Goal: Task Accomplishment & Management: Use online tool/utility

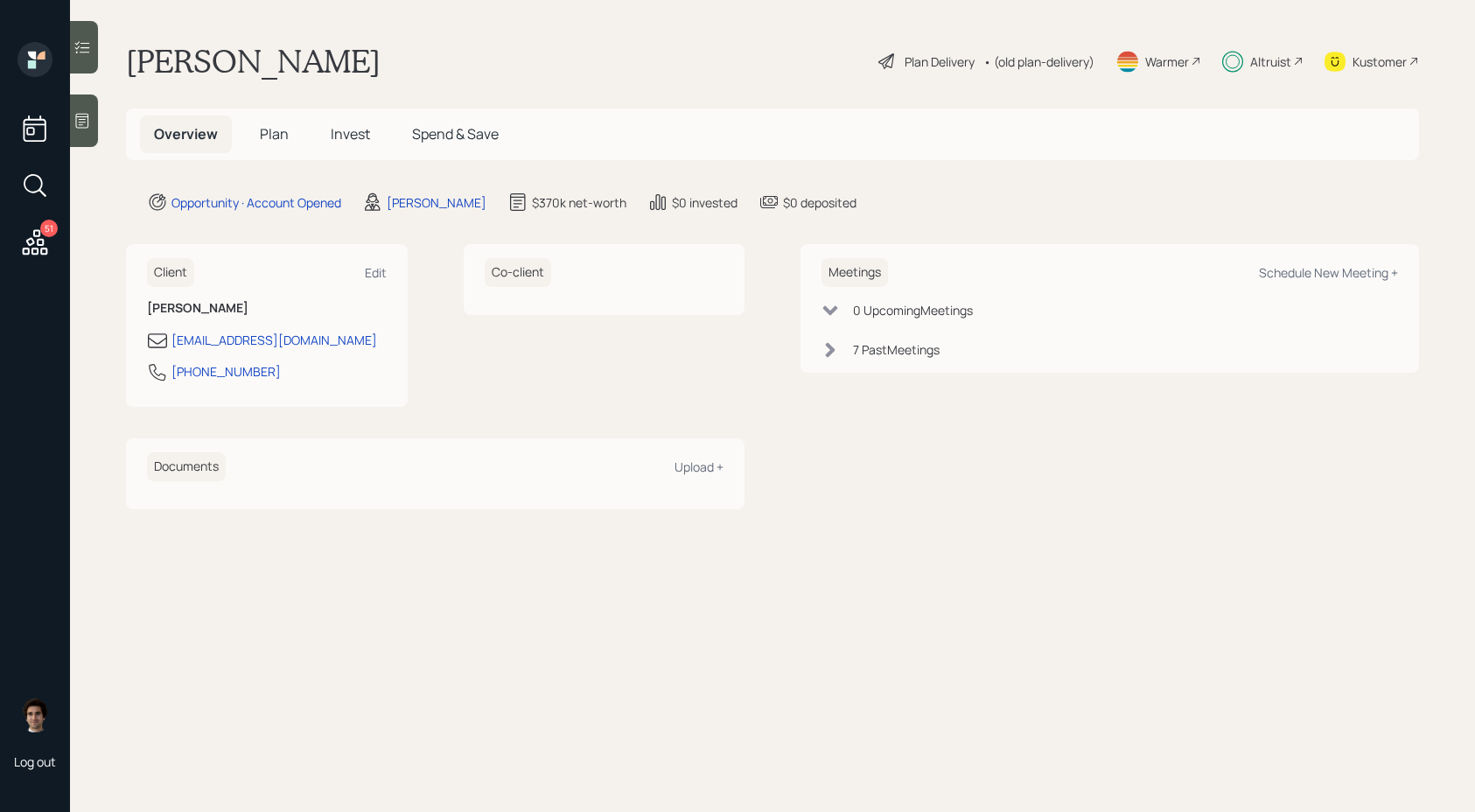
click at [99, 63] on main "[PERSON_NAME] Plan Delivery • (old plan-delivery) Warmer Altruist Kustomer Over…" at bounding box center [773, 406] width 1406 height 812
click at [85, 59] on div at bounding box center [84, 46] width 28 height 52
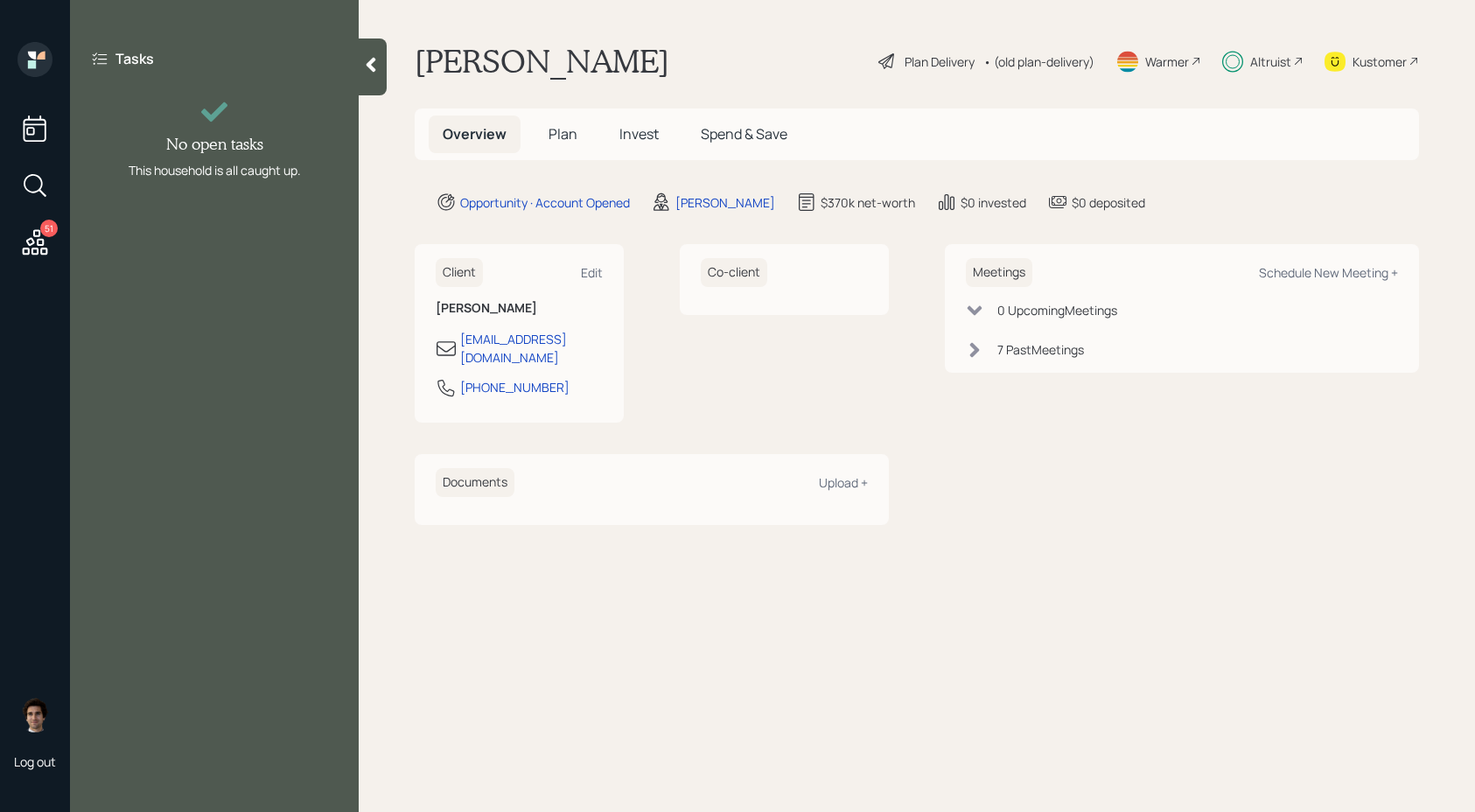
click at [354, 66] on div "Tasks No open tasks This household is all caught up." at bounding box center [214, 114] width 289 height 144
click at [373, 66] on icon at bounding box center [371, 64] width 17 height 17
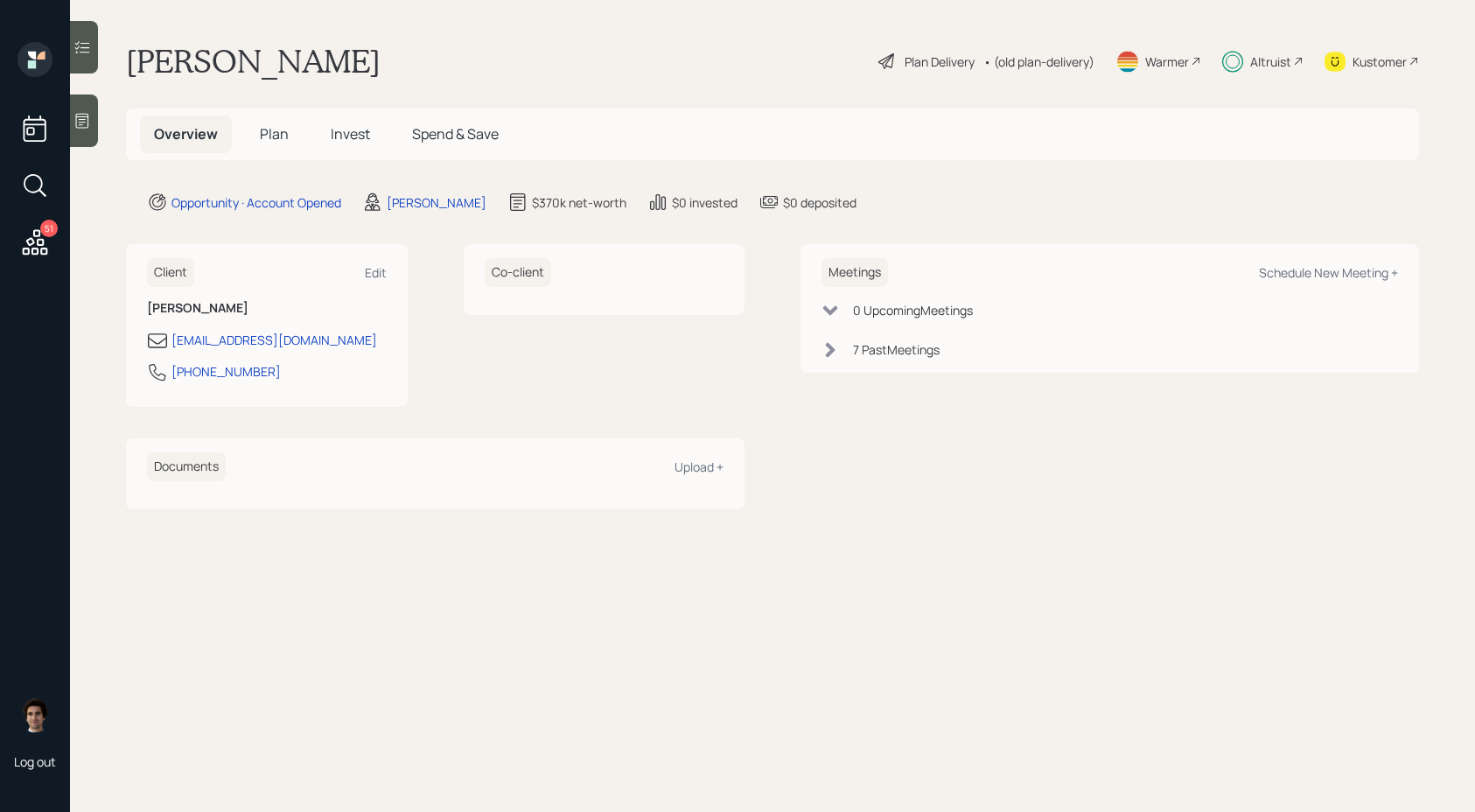
click at [47, 239] on icon at bounding box center [34, 242] width 31 height 31
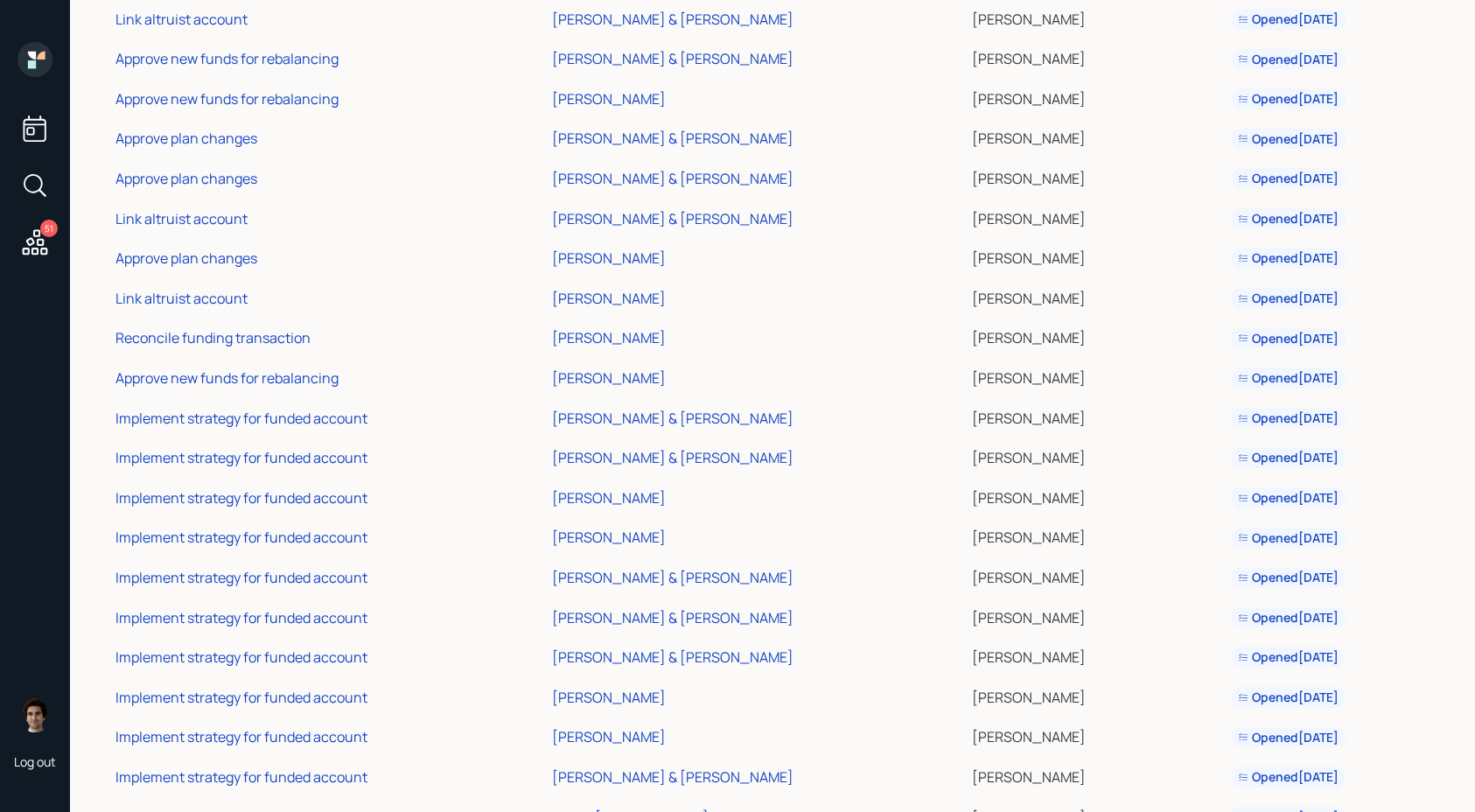
scroll to position [1425, 0]
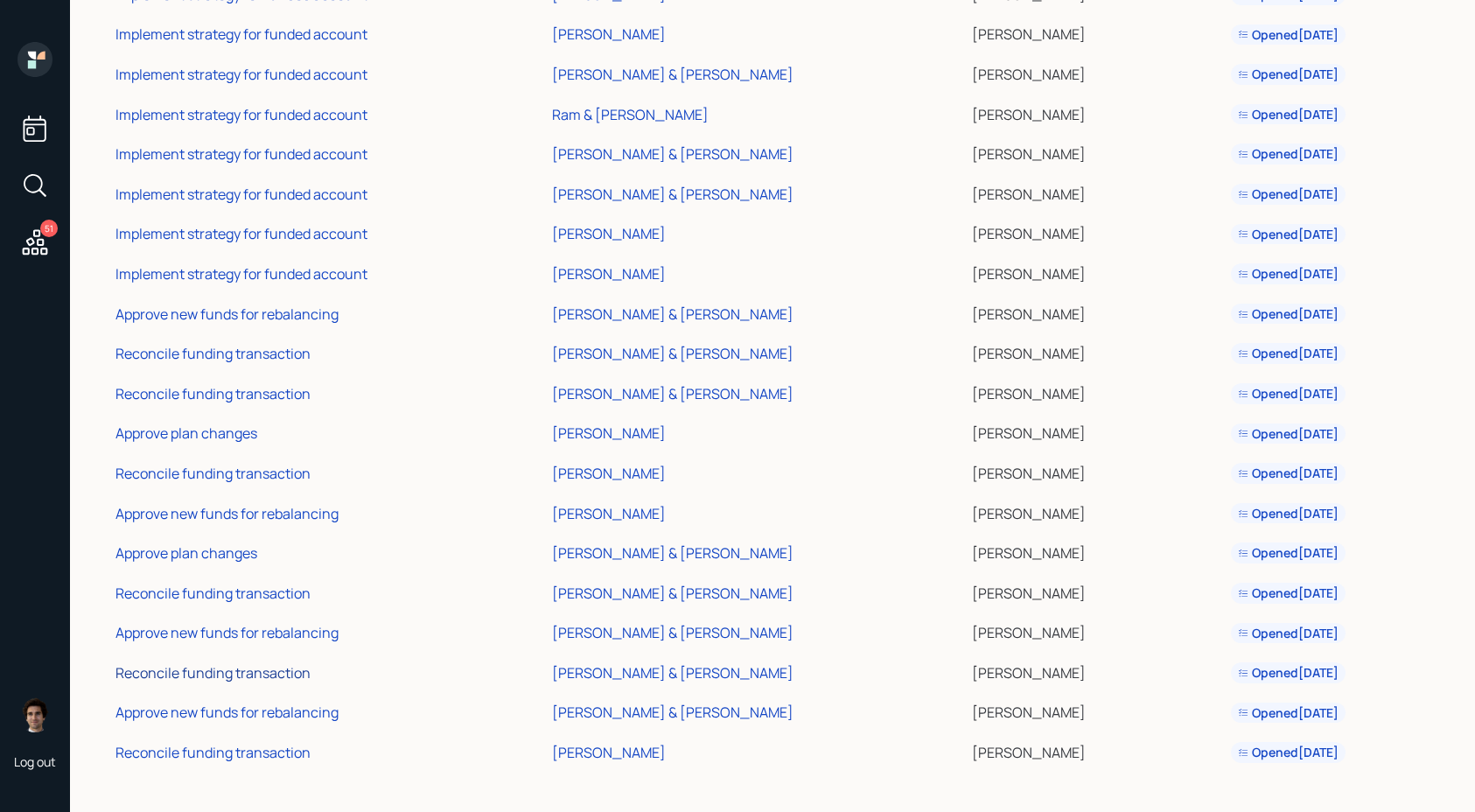
click at [248, 669] on div "Reconcile funding transaction" at bounding box center [213, 673] width 195 height 19
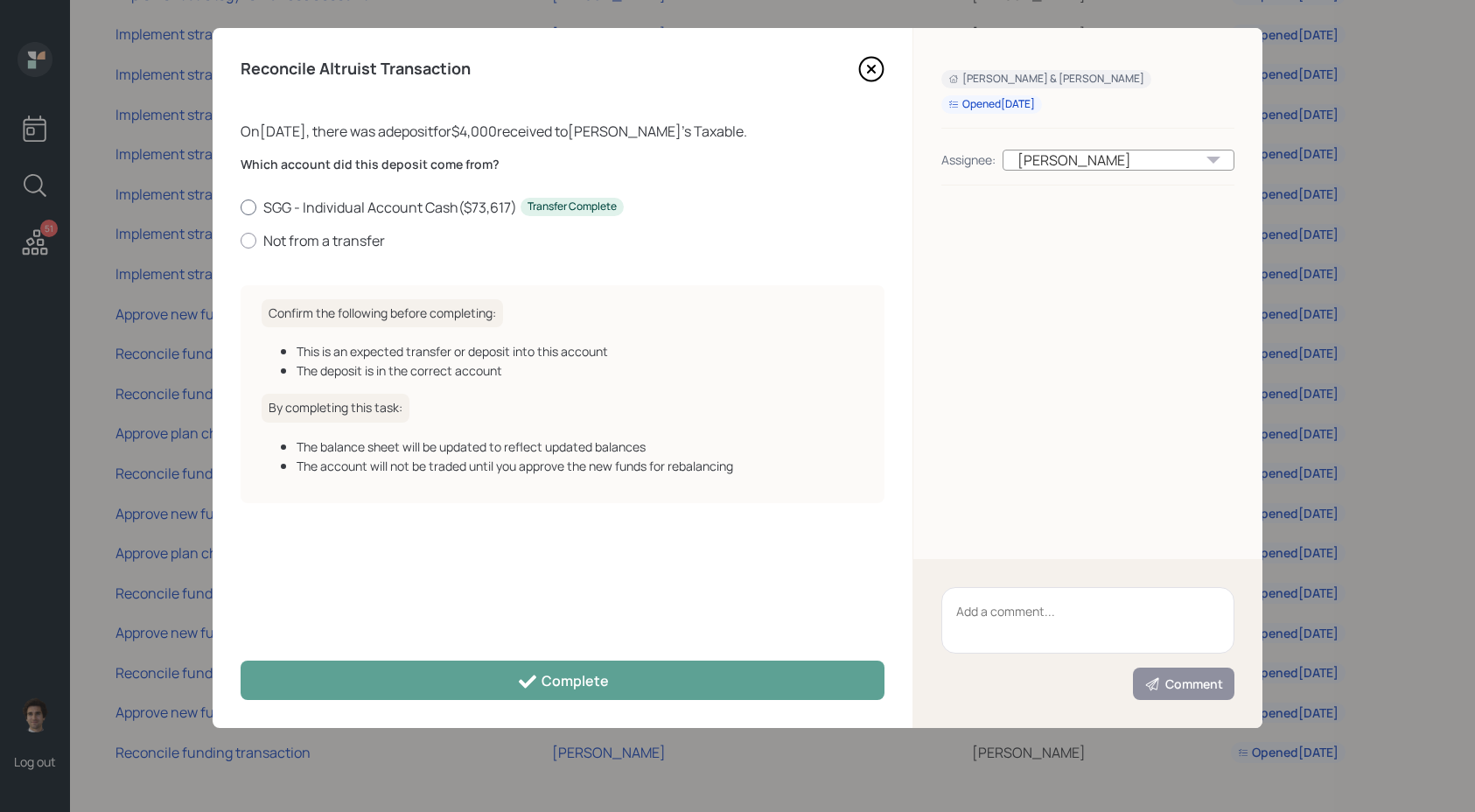
click at [356, 209] on label "SGG - Individual Account Cash ( $73,617 ) Transfer Complete" at bounding box center [562, 208] width 644 height 19
click at [241, 208] on input "SGG - Individual Account Cash ( $73,617 ) Transfer Complete" at bounding box center [240, 207] width 1 height 1
radio input "true"
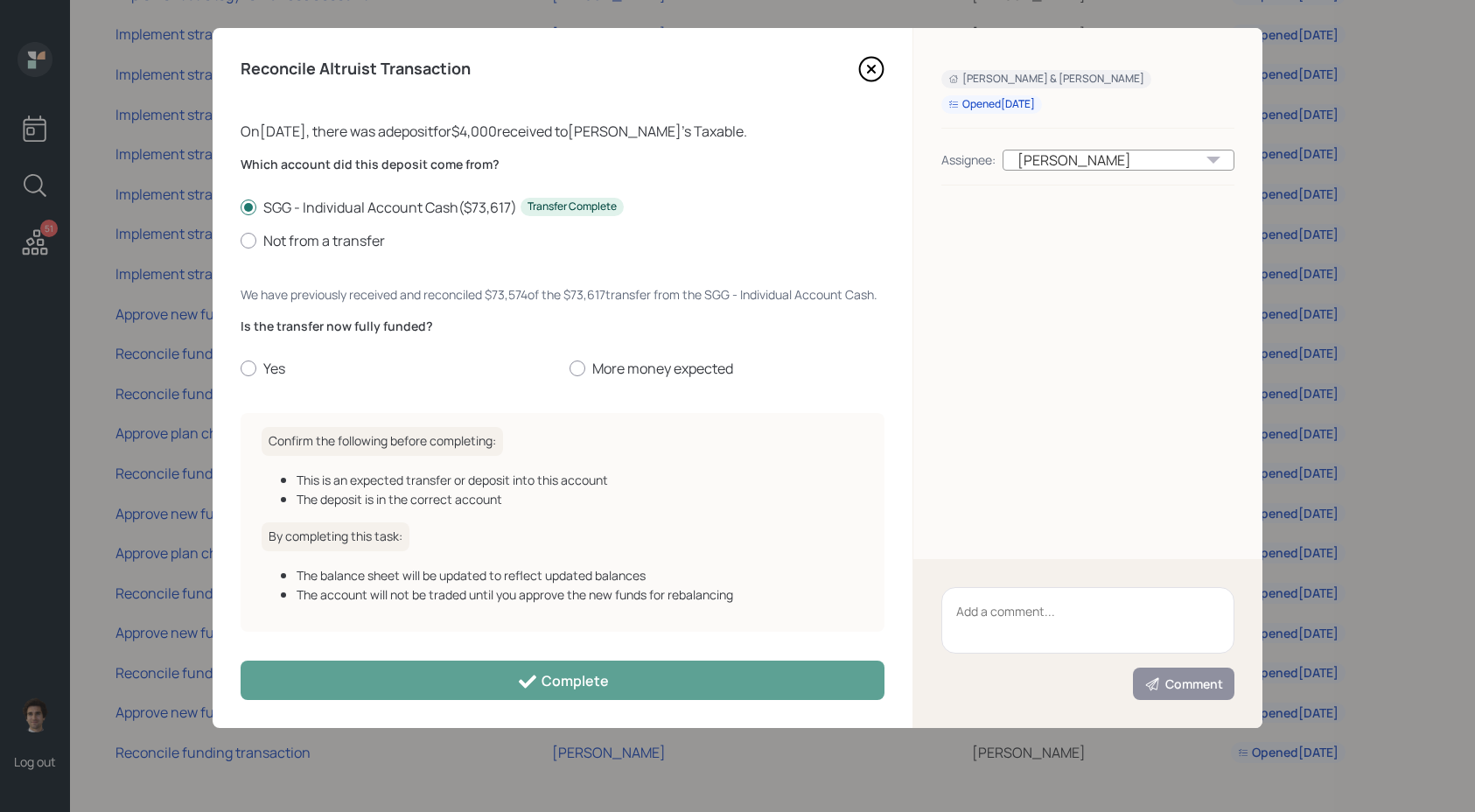
click at [279, 378] on div "Which account did this deposit come from? SGG - Individual Account Cash ( $73,6…" at bounding box center [562, 277] width 644 height 244
click at [277, 372] on label "Yes" at bounding box center [398, 368] width 315 height 19
click at [241, 370] on input "Yes" at bounding box center [240, 369] width 1 height 1
radio input "true"
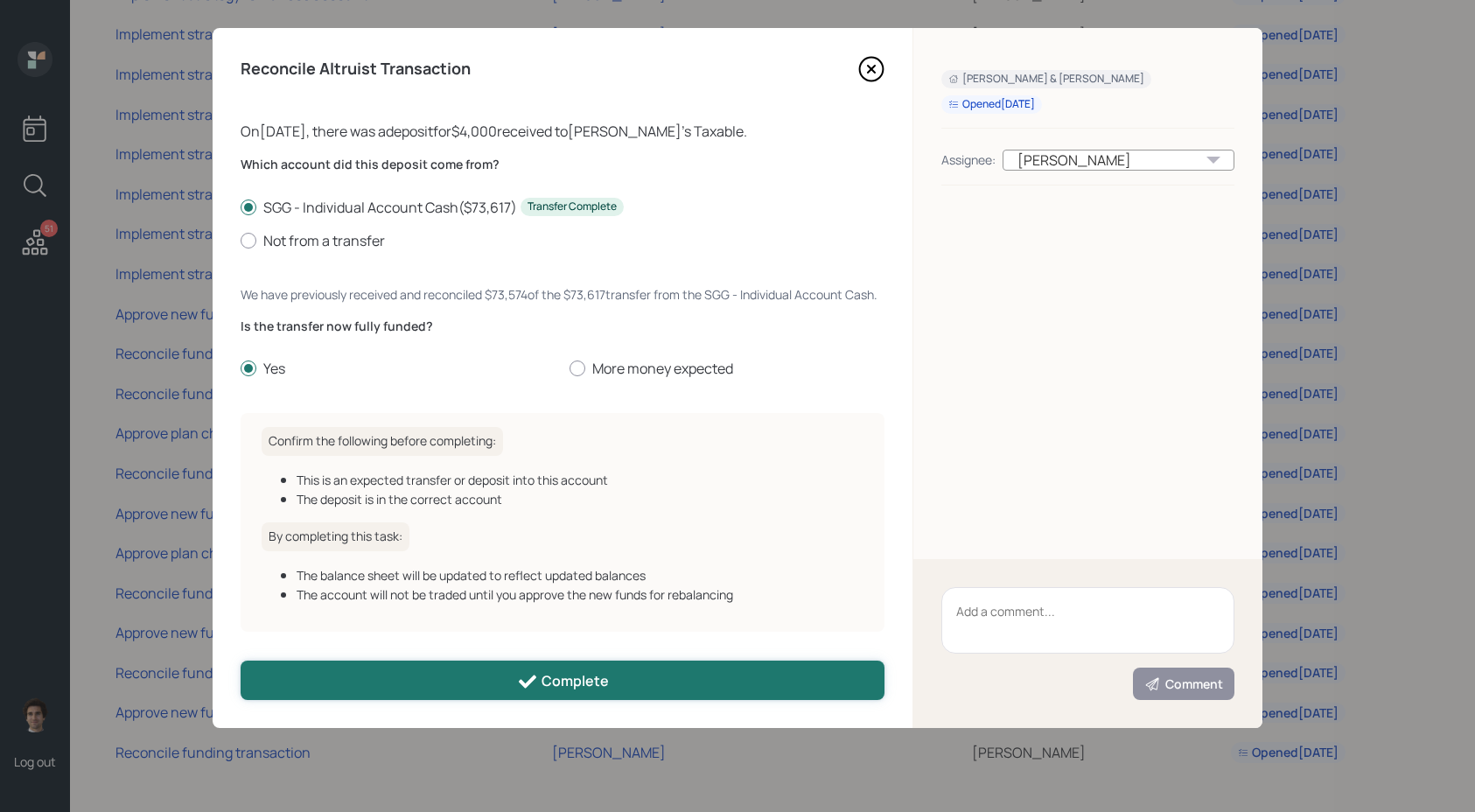
click at [461, 667] on button "Complete" at bounding box center [562, 680] width 644 height 40
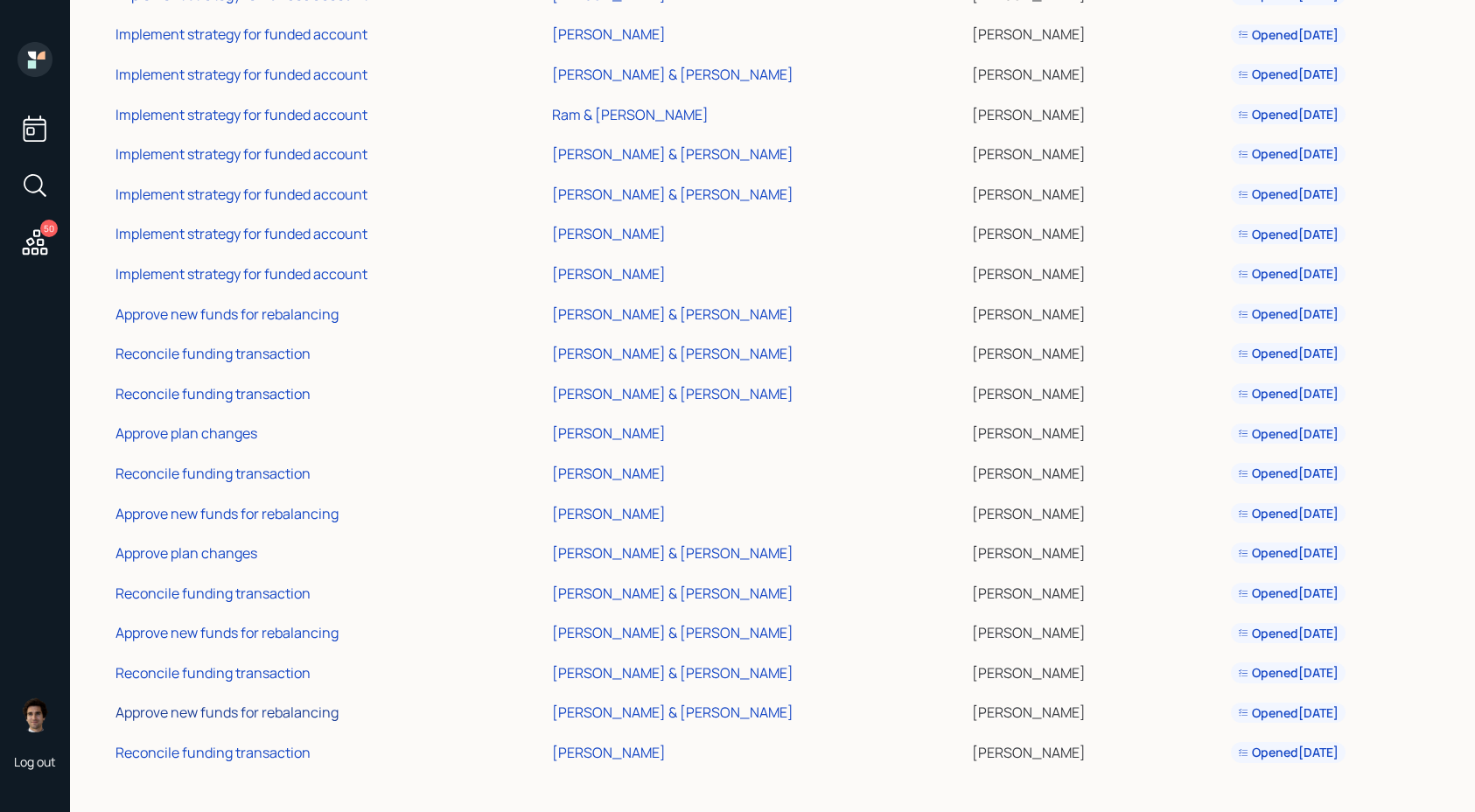
click at [275, 713] on div "Approve new funds for rebalancing" at bounding box center [227, 712] width 223 height 19
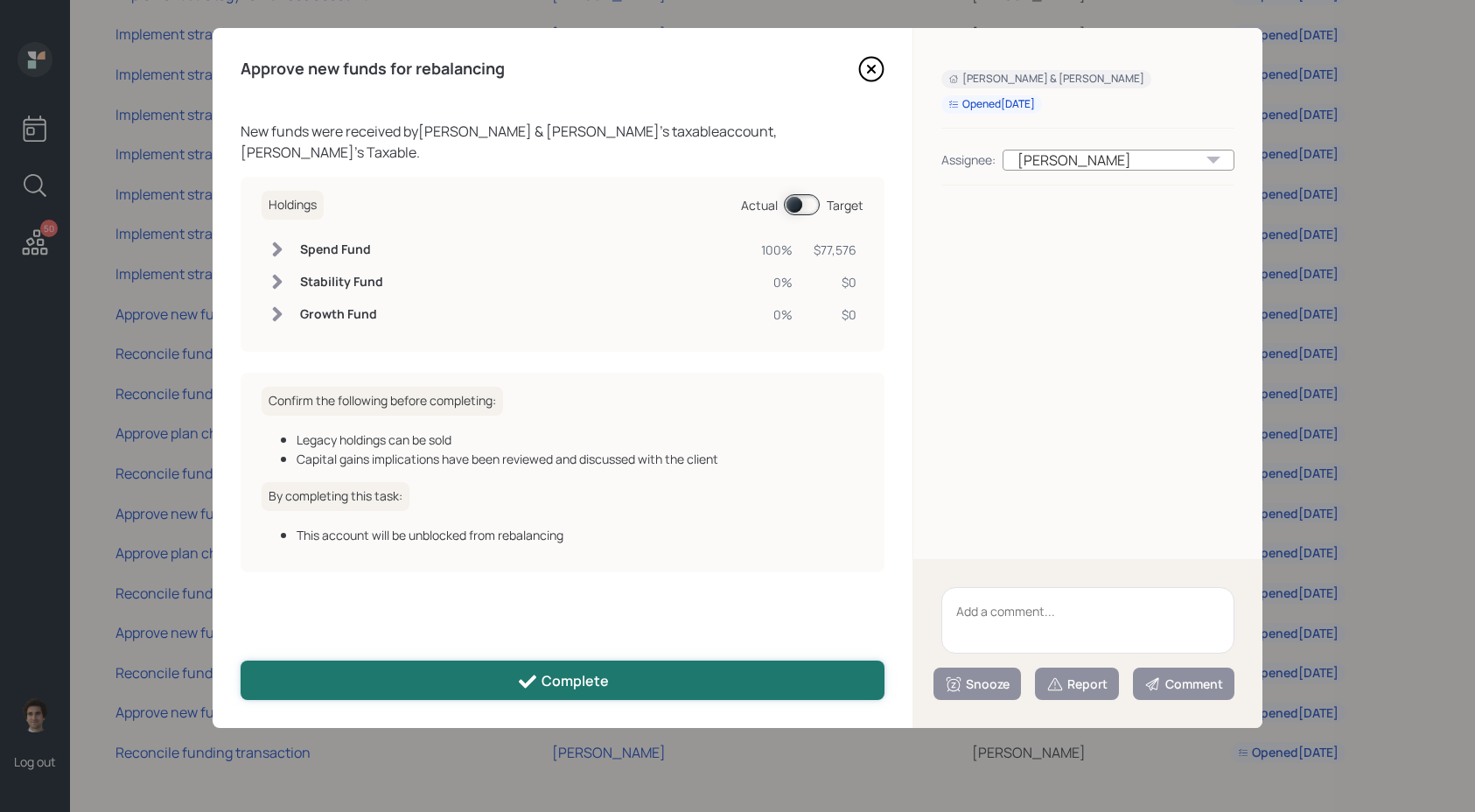
click at [564, 684] on div "Complete" at bounding box center [563, 681] width 92 height 21
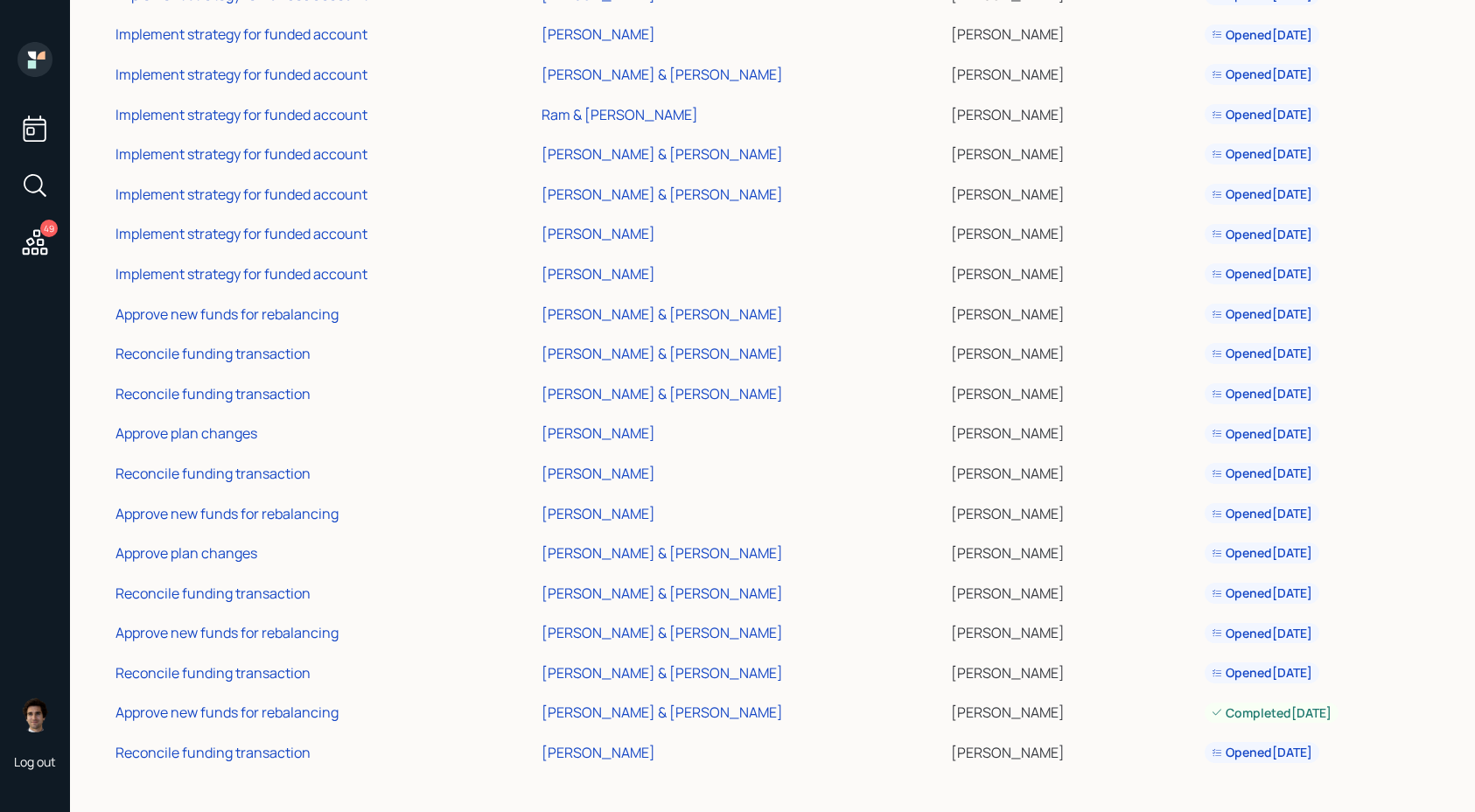
click at [298, 604] on td "Reconcile funding transaction" at bounding box center [325, 590] width 427 height 40
click at [298, 595] on div "Reconcile funding transaction" at bounding box center [213, 593] width 195 height 19
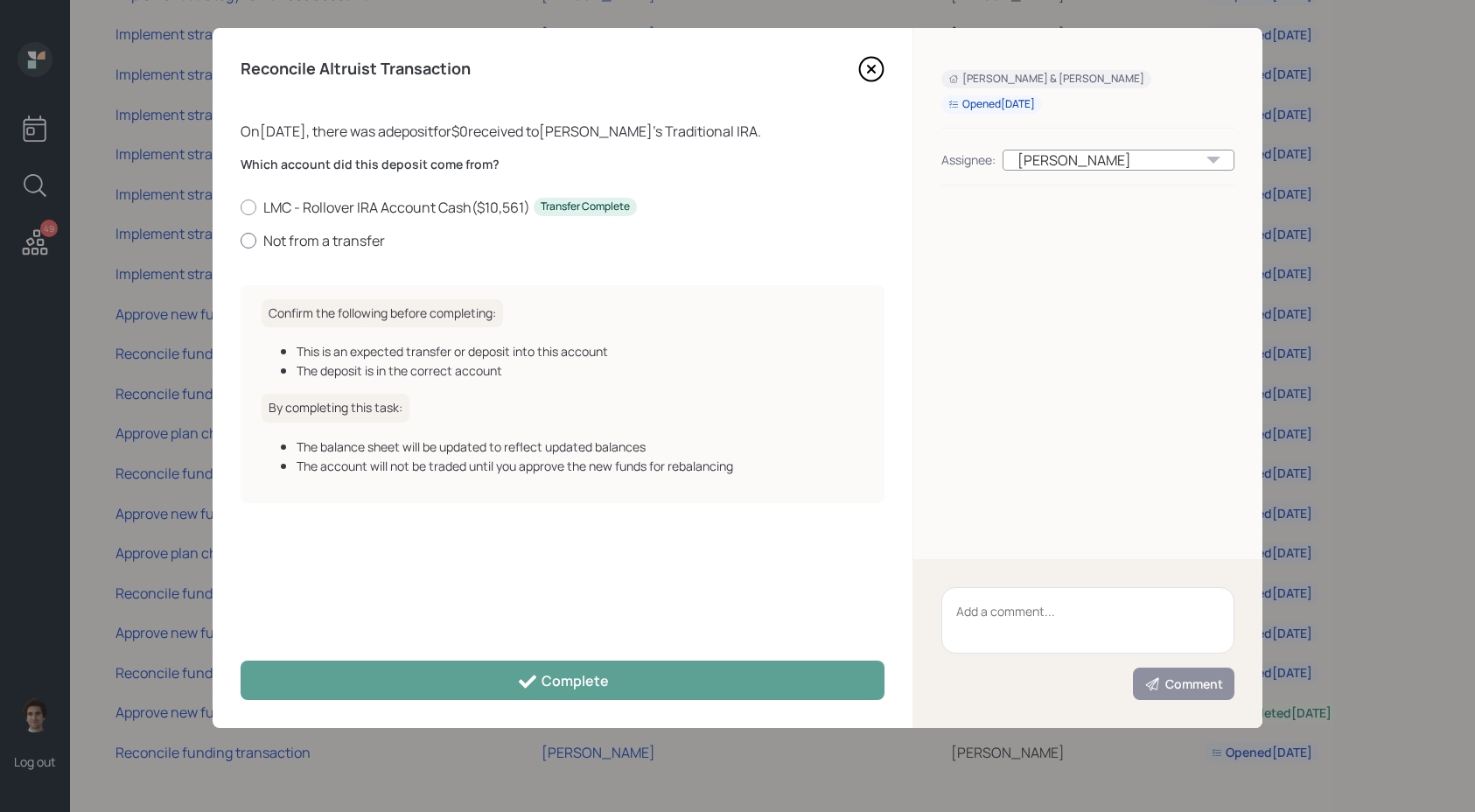
click at [331, 233] on label "Not from a transfer" at bounding box center [562, 241] width 644 height 19
click at [241, 240] on input "Not from a transfer" at bounding box center [240, 240] width 1 height 1
radio input "true"
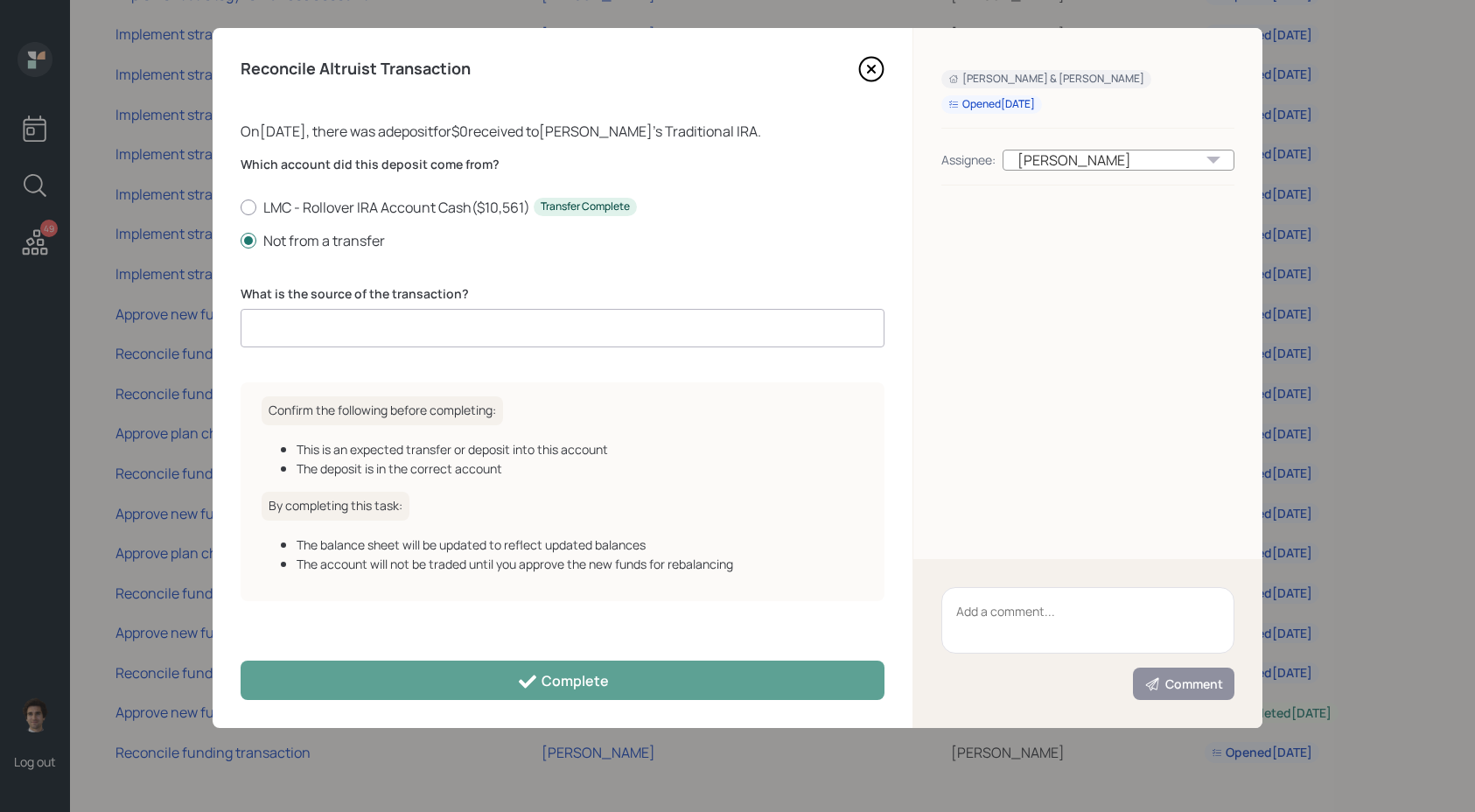
click at [446, 317] on input at bounding box center [562, 328] width 644 height 39
click at [446, 324] on input at bounding box center [562, 328] width 644 height 39
type input "ACAT journey"
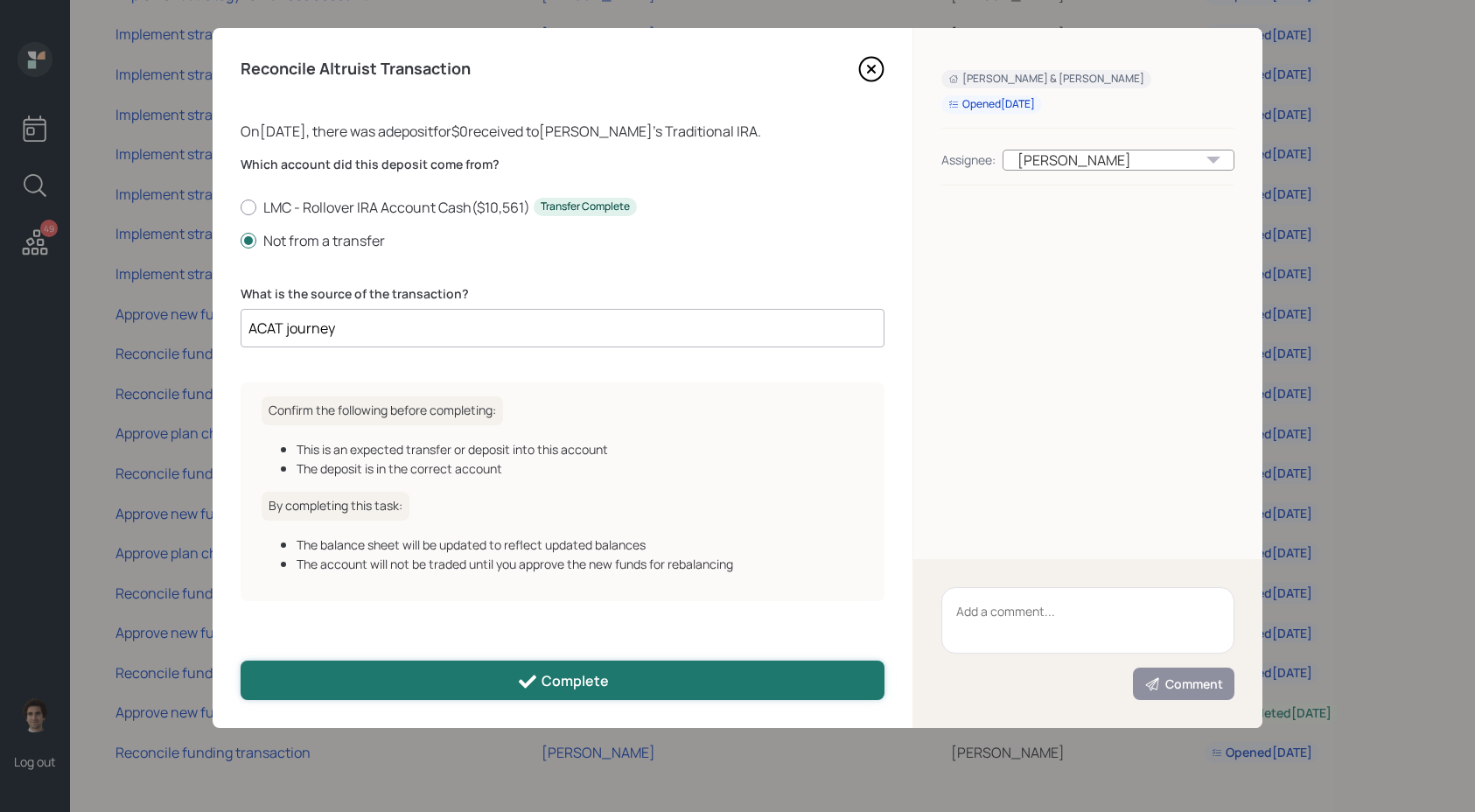
click at [639, 664] on button "Complete" at bounding box center [562, 680] width 644 height 40
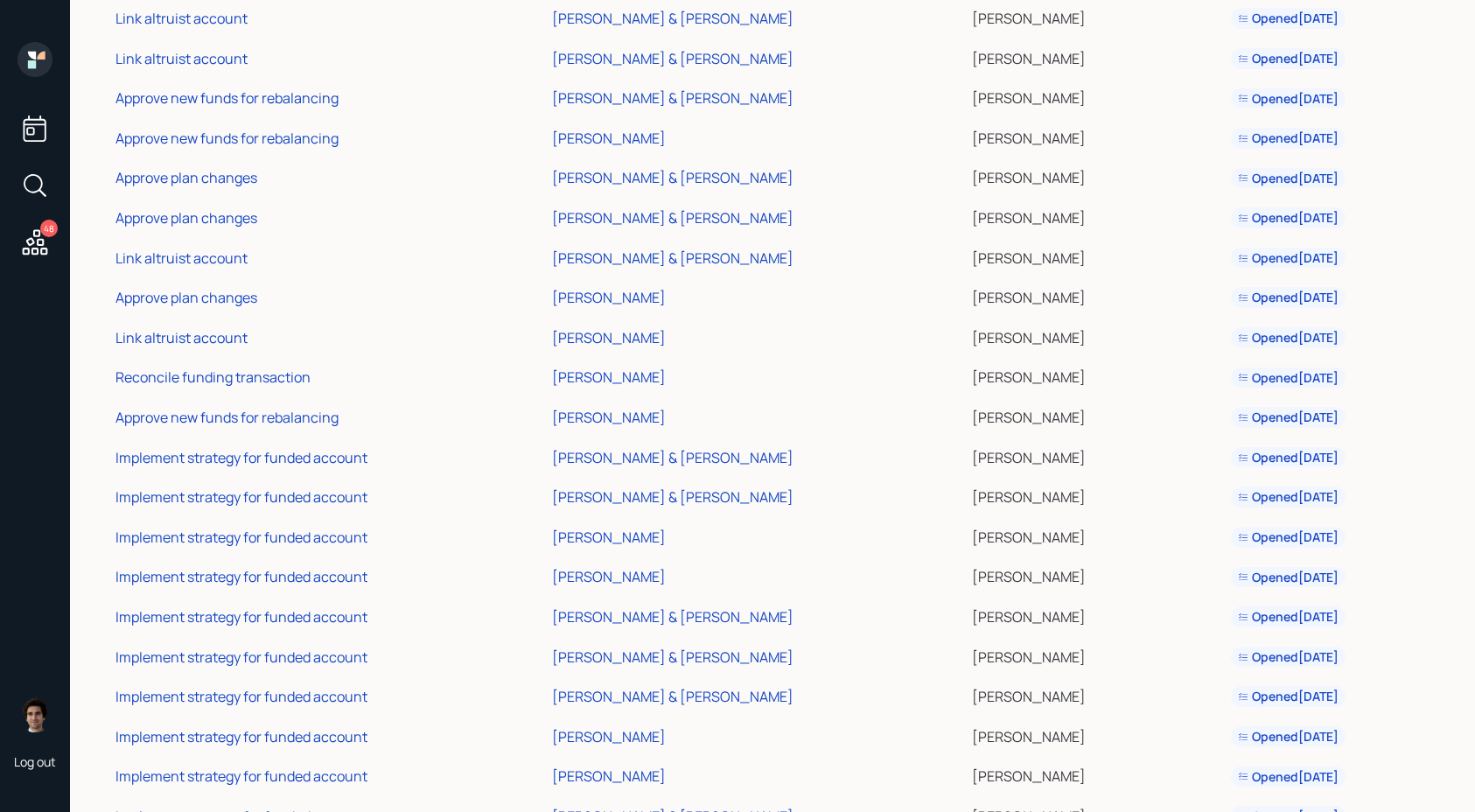
scroll to position [1305, 0]
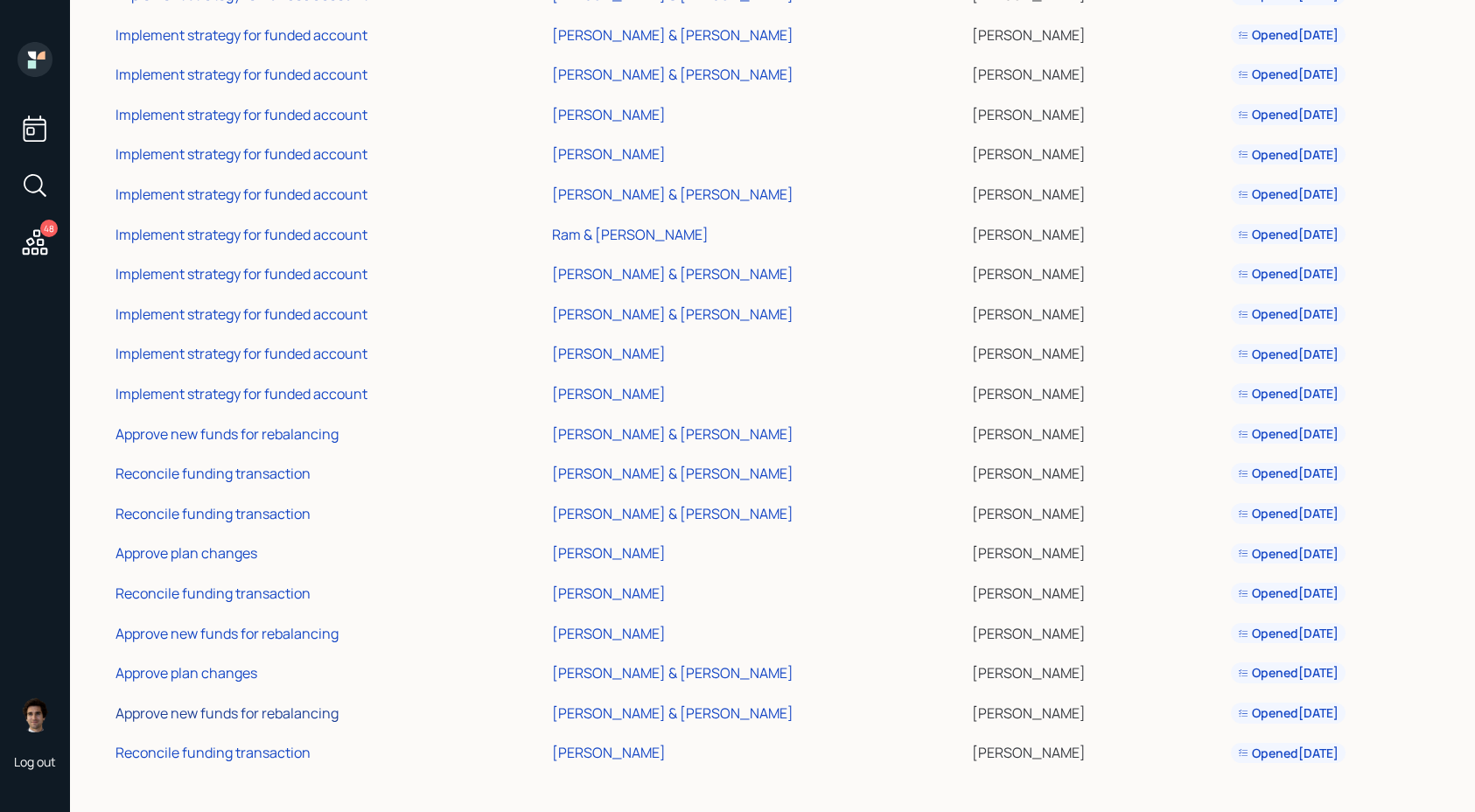
click at [264, 713] on div "Approve new funds for rebalancing" at bounding box center [227, 713] width 223 height 19
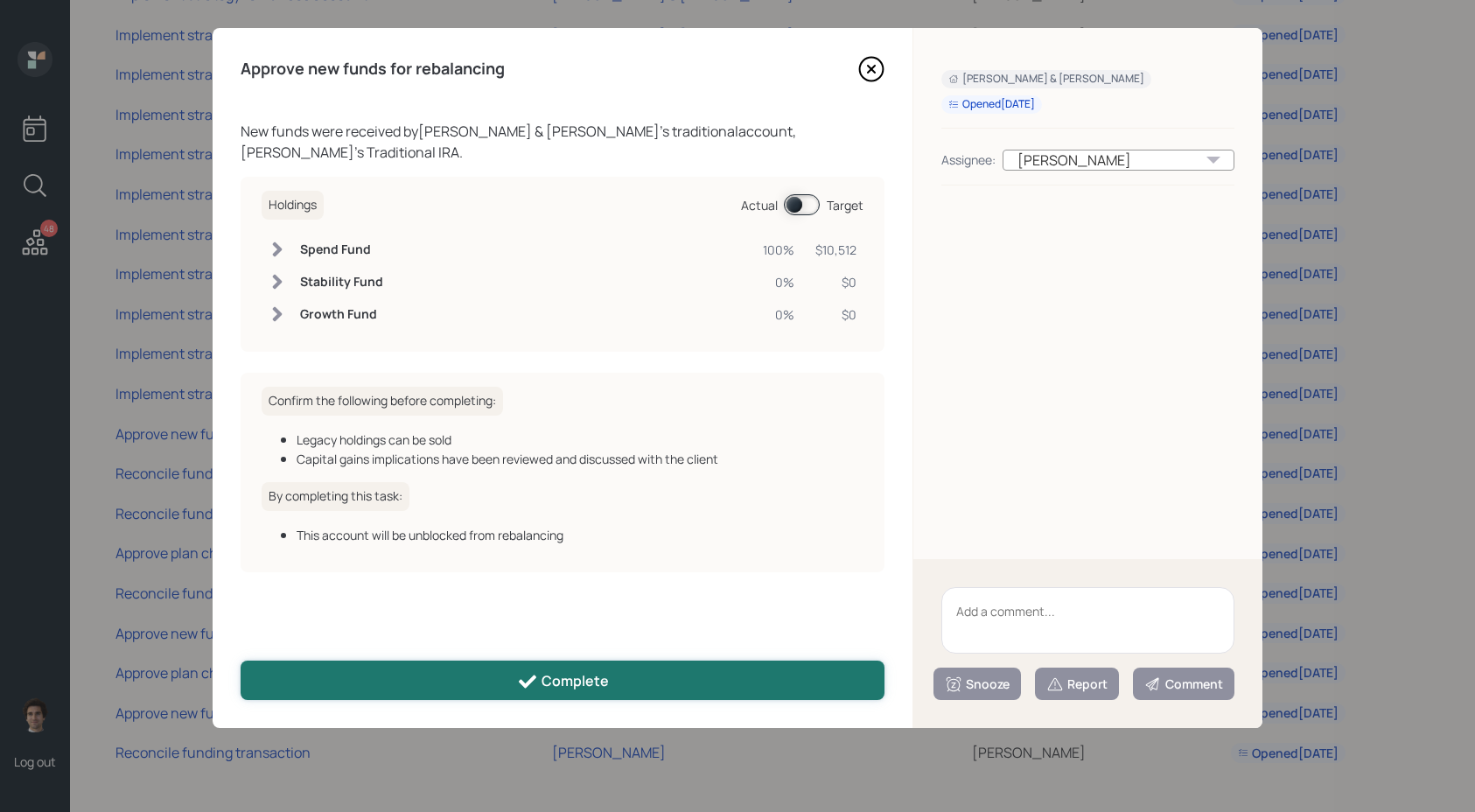
click at [587, 668] on button "Complete" at bounding box center [562, 680] width 644 height 40
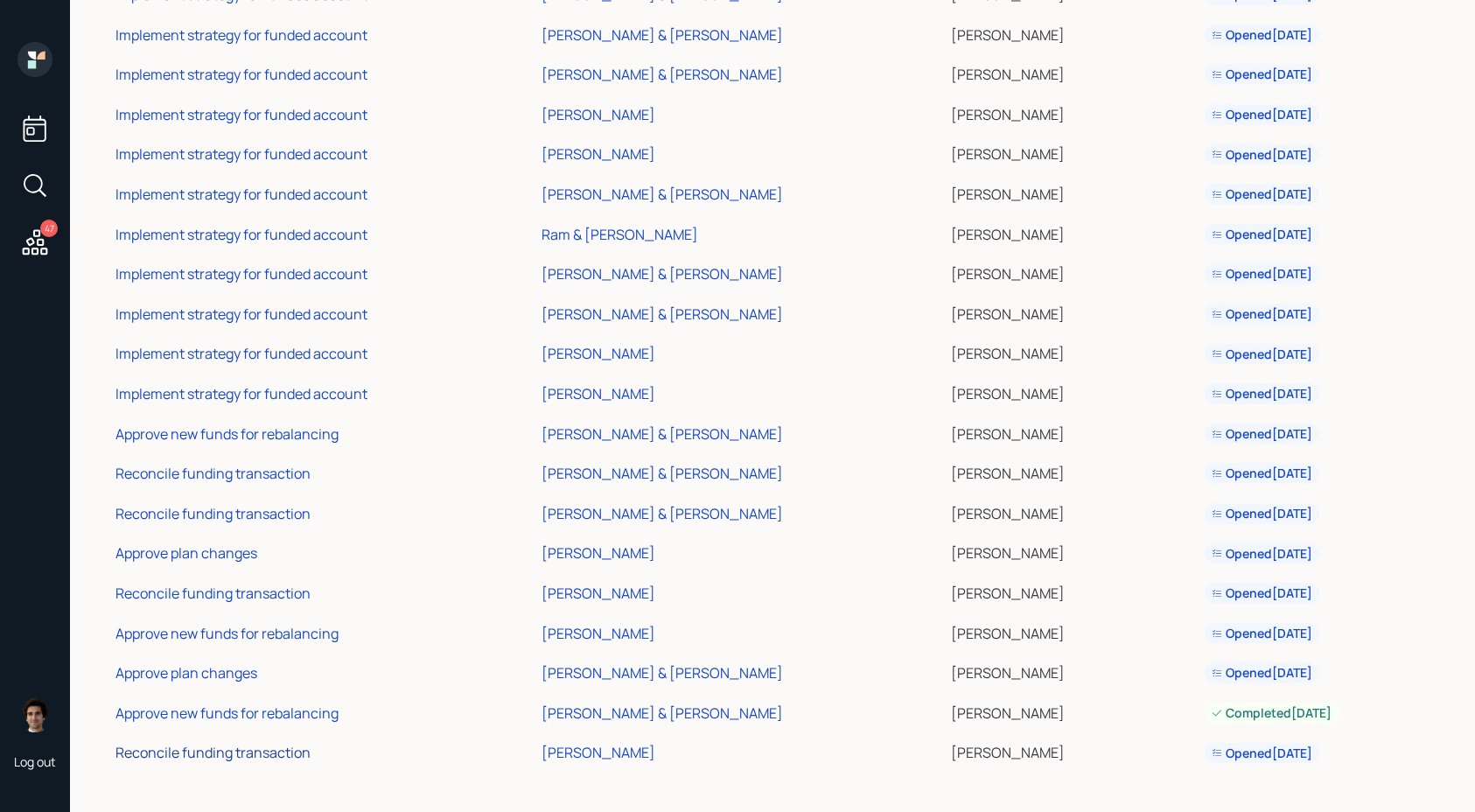
click at [184, 750] on div "Reconcile funding transaction" at bounding box center [213, 752] width 195 height 19
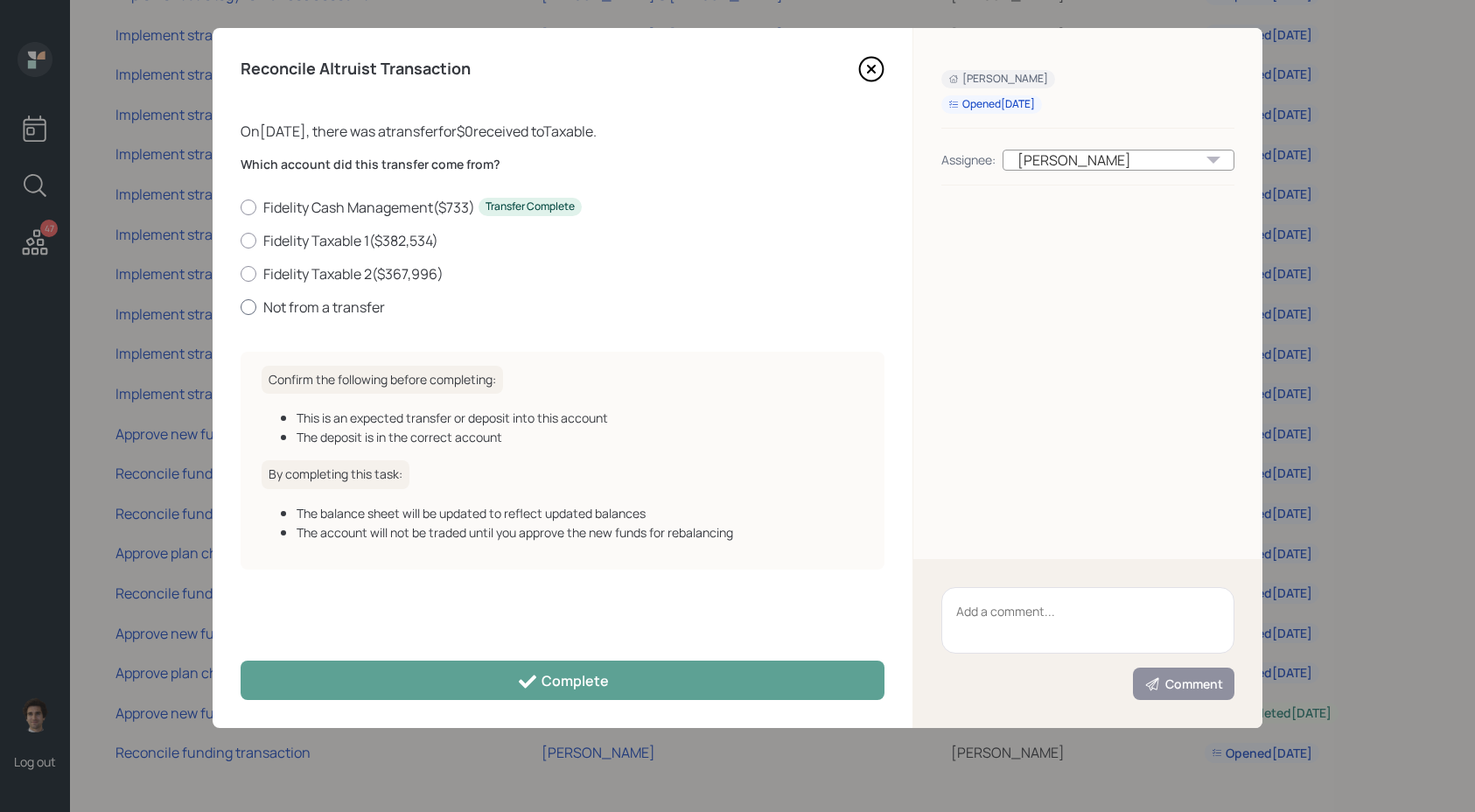
click at [365, 303] on label "Not from a transfer" at bounding box center [562, 307] width 644 height 19
click at [241, 306] on input "Not from a transfer" at bounding box center [240, 306] width 1 height 1
radio input "true"
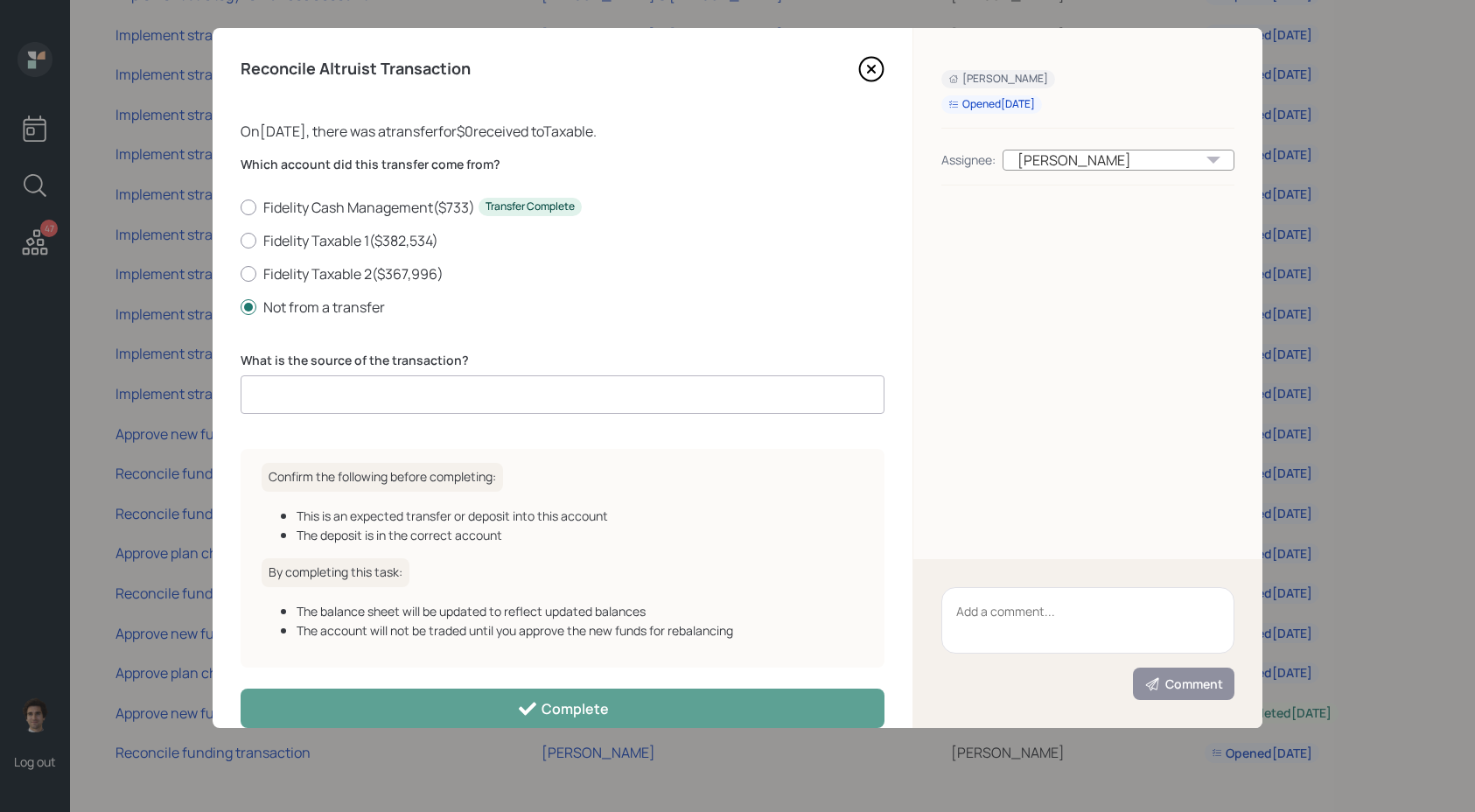
click at [440, 406] on input at bounding box center [562, 394] width 644 height 39
type input "moved legacy brokerage to separate brokerage"
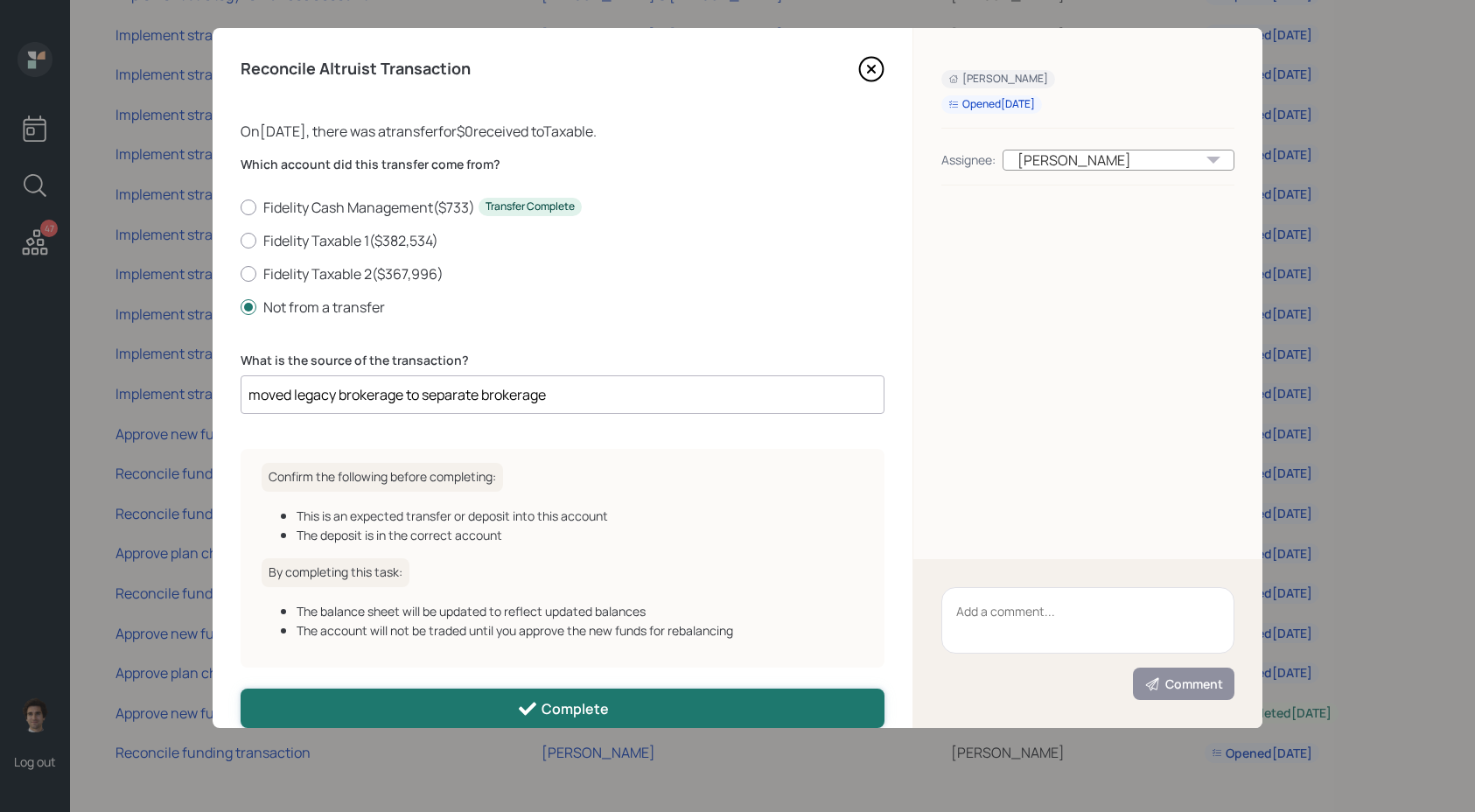
click at [437, 704] on button "Complete" at bounding box center [562, 709] width 644 height 40
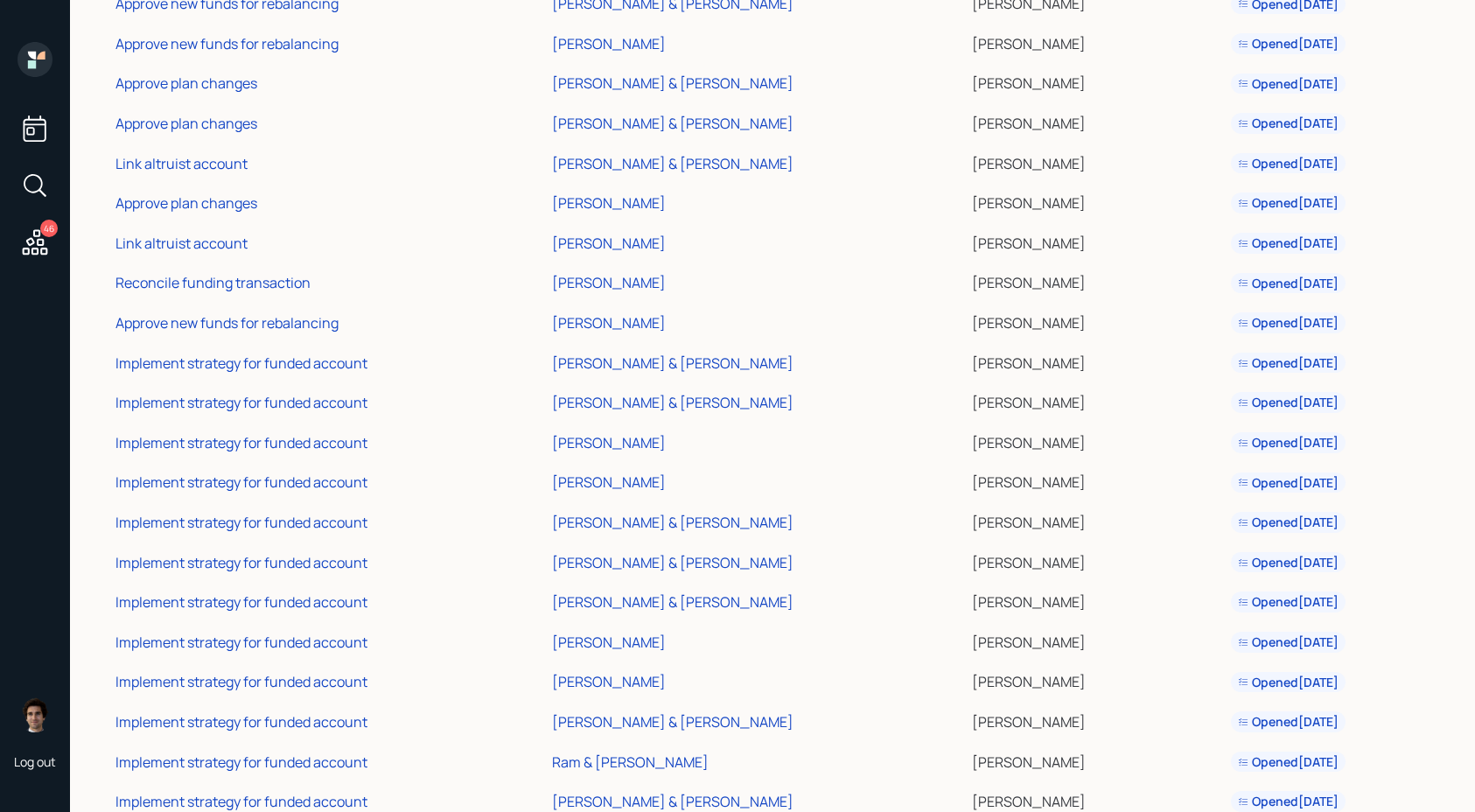
scroll to position [774, 0]
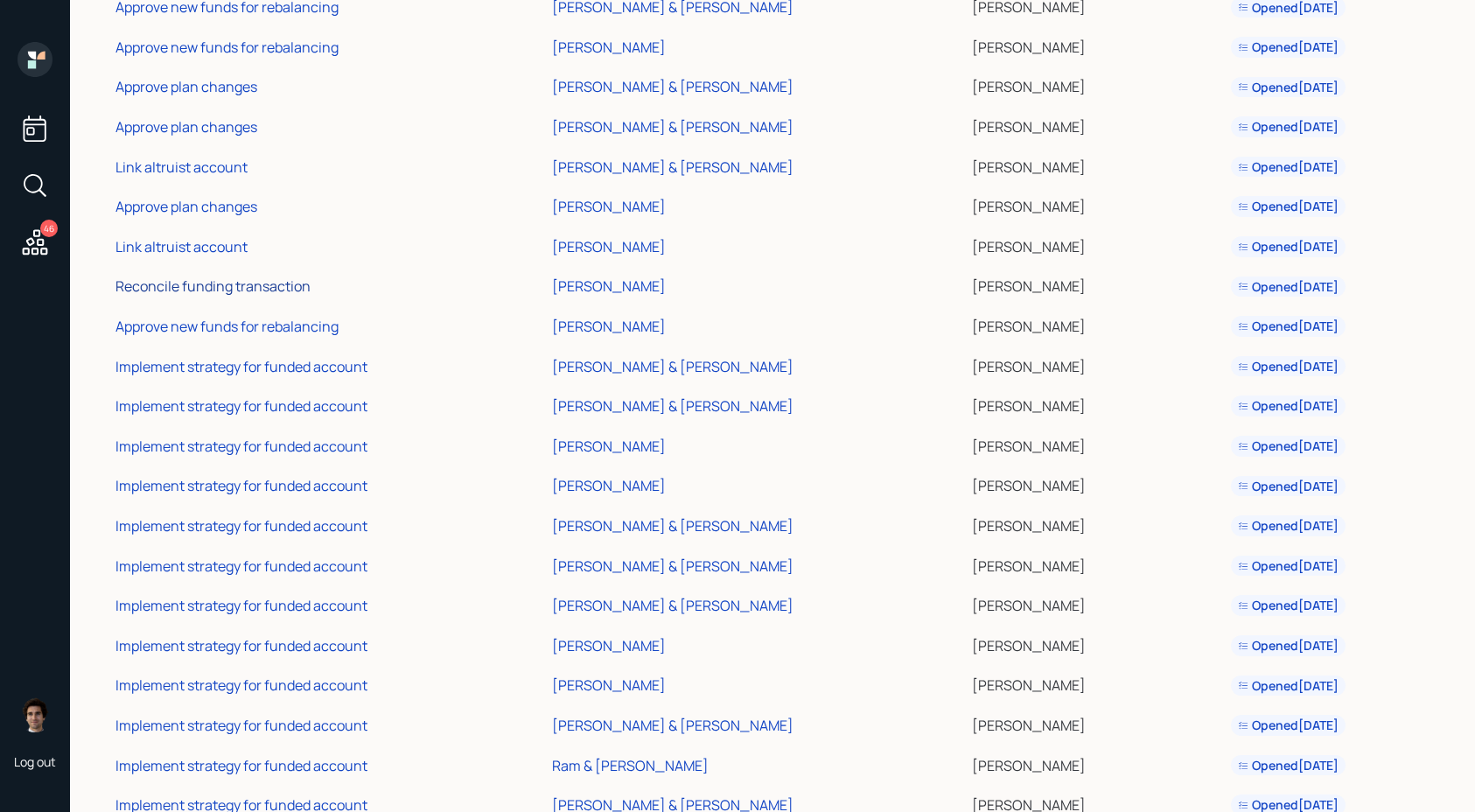
click at [227, 290] on div "Reconcile funding transaction" at bounding box center [213, 286] width 195 height 19
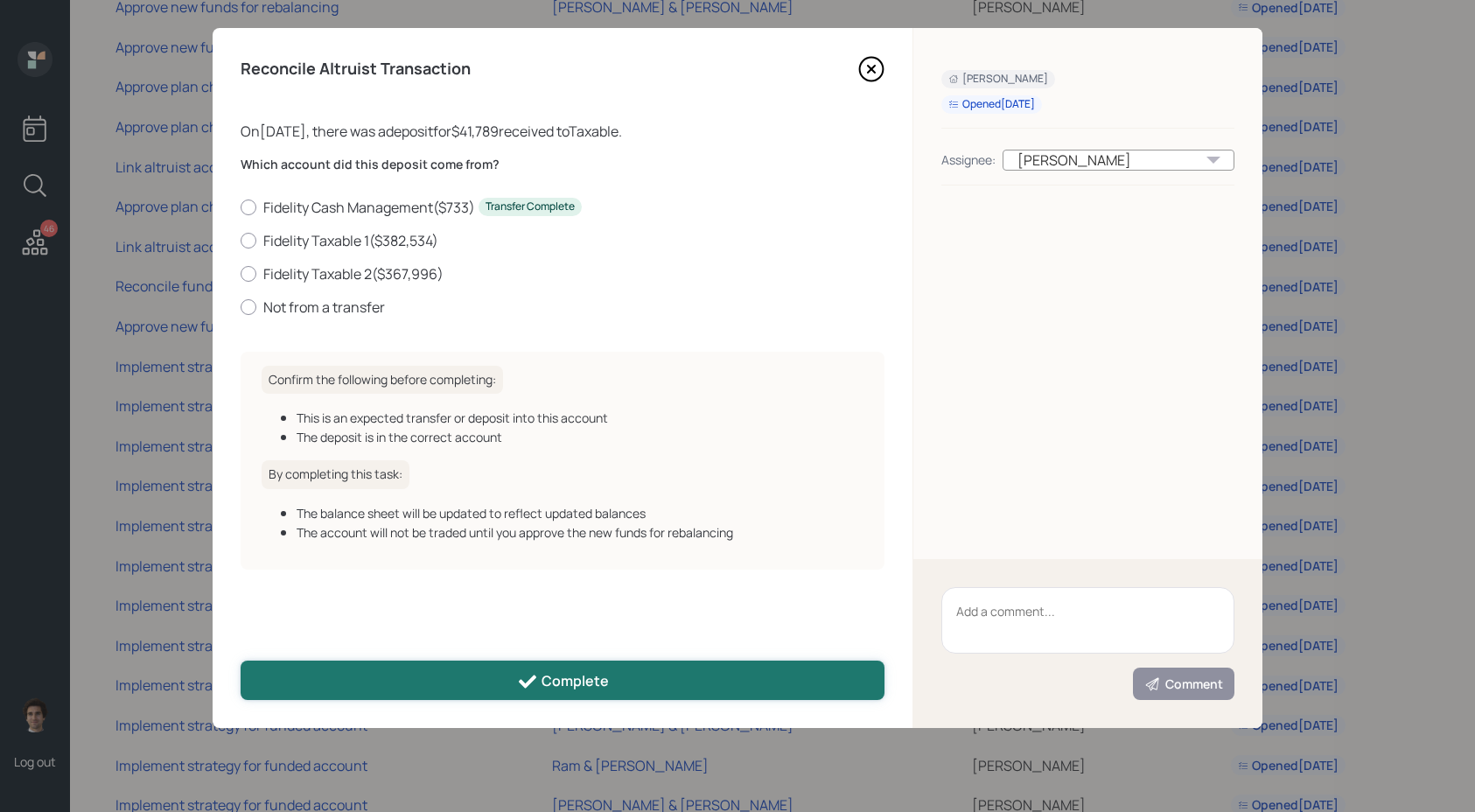
click at [386, 688] on button "Complete" at bounding box center [562, 680] width 644 height 40
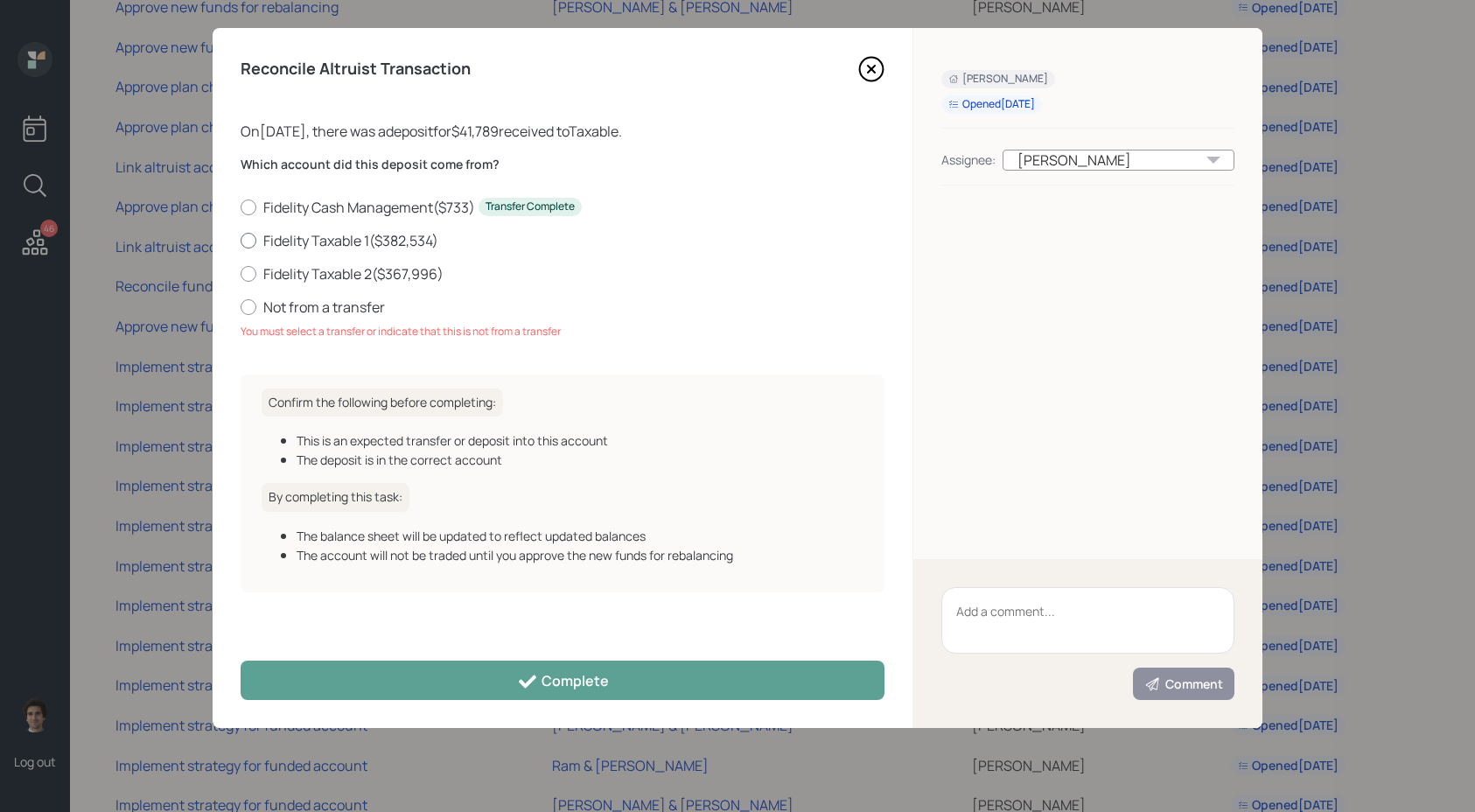
click at [318, 237] on label "Fidelity Taxable 1 ( $382,534 )" at bounding box center [562, 241] width 644 height 19
click at [241, 240] on input "Fidelity Taxable 1 ( $382,534 )" at bounding box center [240, 240] width 1 height 1
radio input "true"
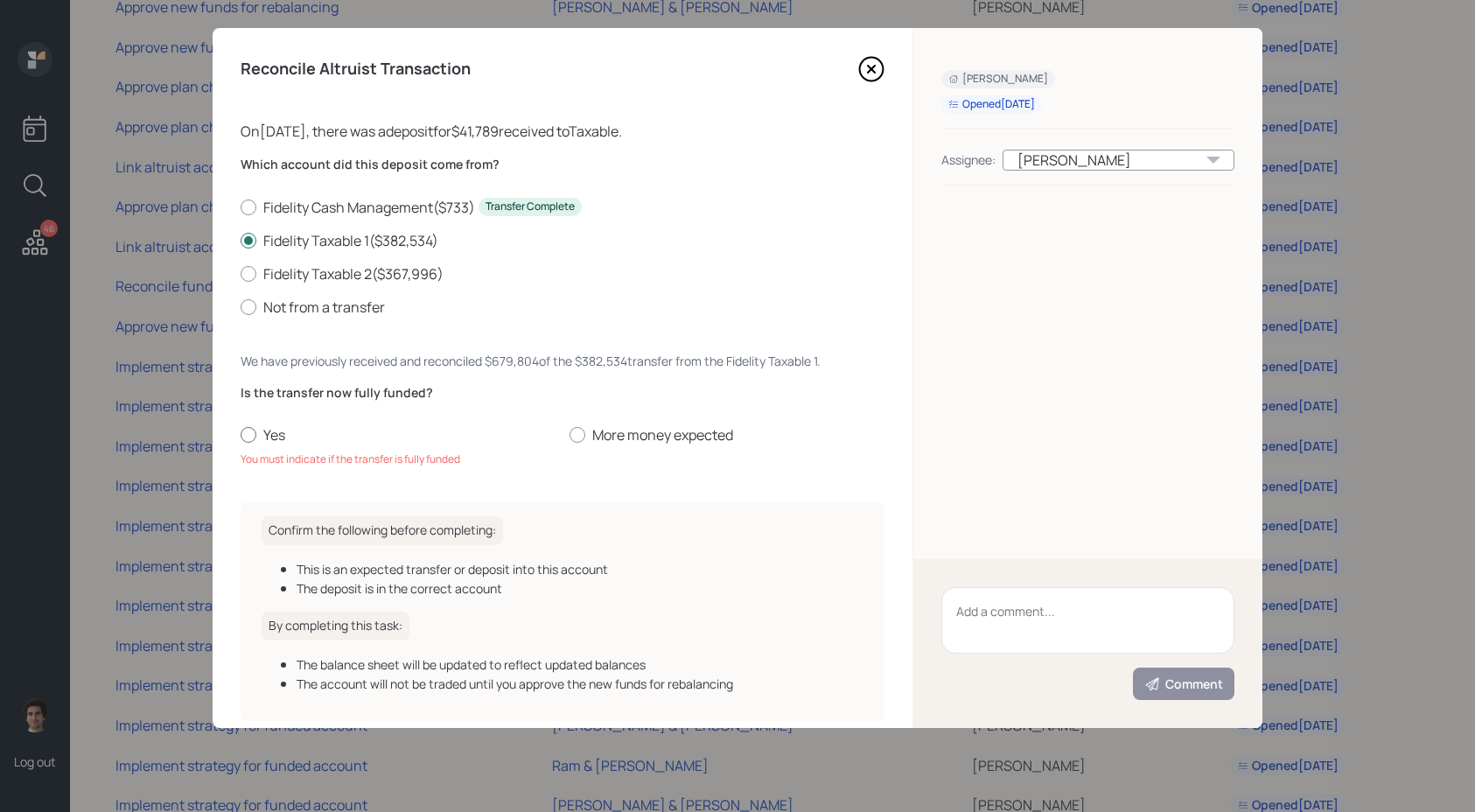
click at [263, 440] on label "Yes" at bounding box center [398, 435] width 315 height 19
click at [241, 436] on input "Yes" at bounding box center [240, 435] width 1 height 1
radio input "true"
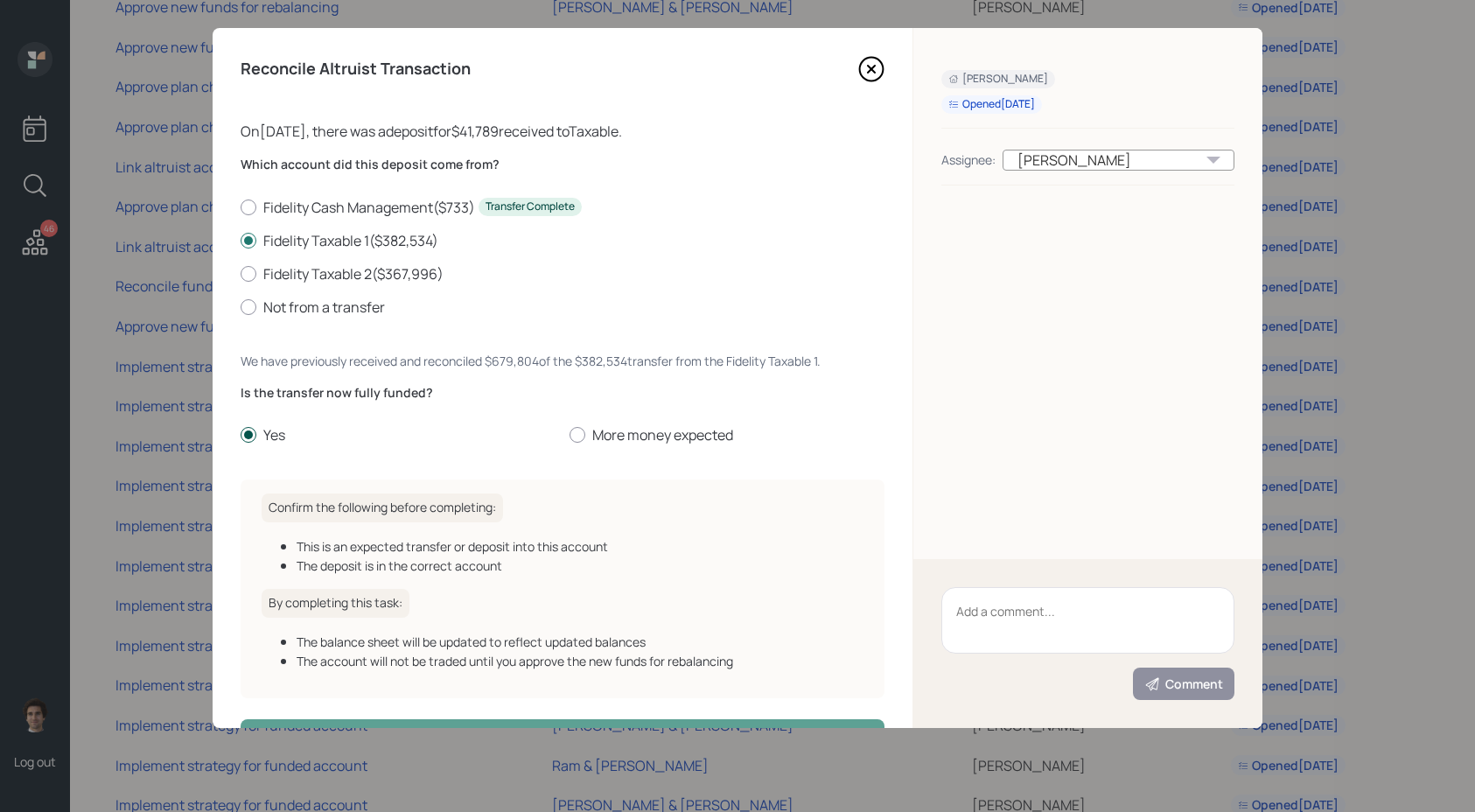
scroll to position [60, 0]
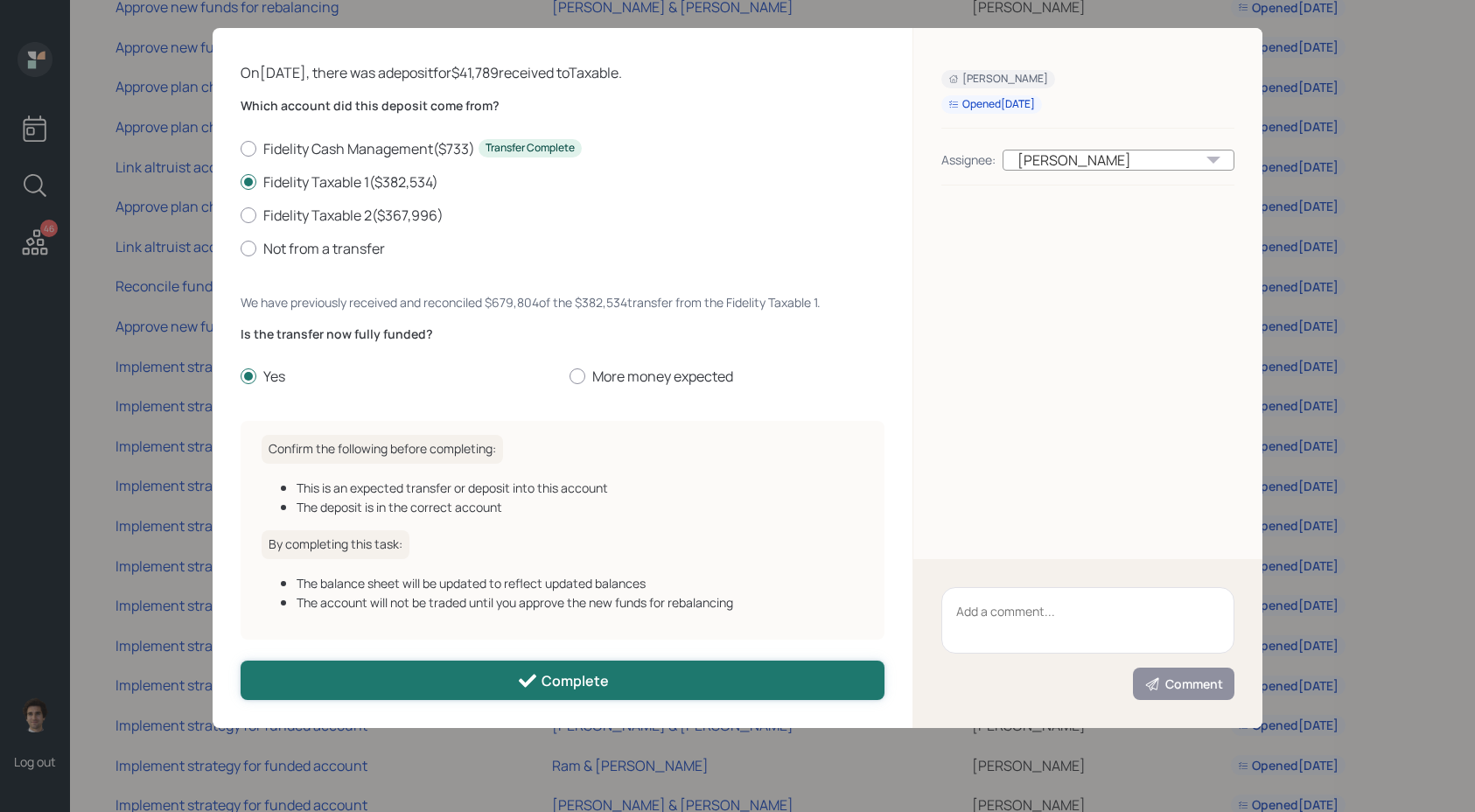
click at [438, 678] on button "Complete" at bounding box center [562, 680] width 644 height 40
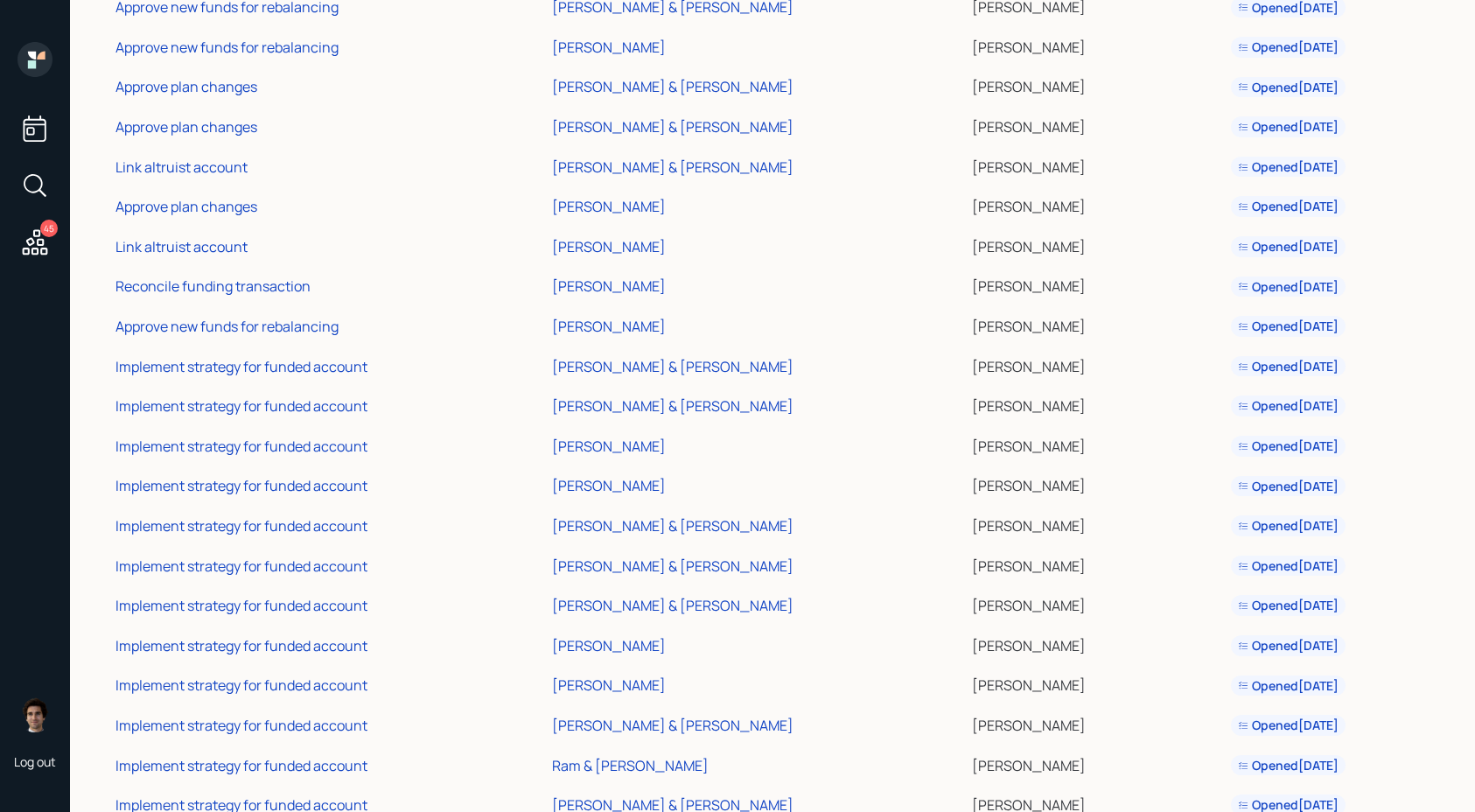
click at [228, 276] on td "Reconcile funding transaction" at bounding box center [330, 284] width 437 height 40
click at [228, 284] on div "Reconcile funding transaction" at bounding box center [213, 286] width 195 height 19
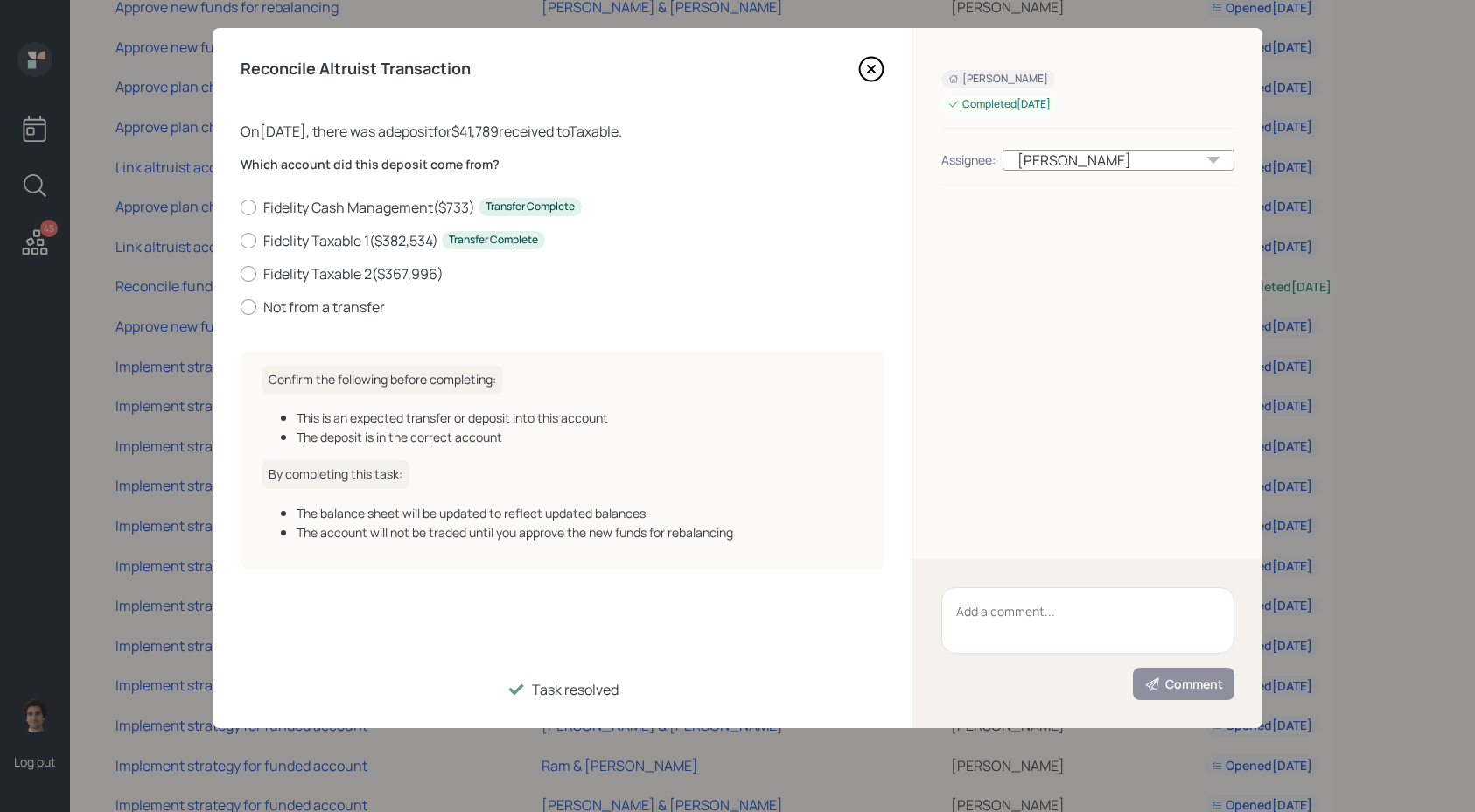
click at [868, 65] on icon at bounding box center [871, 68] width 7 height 7
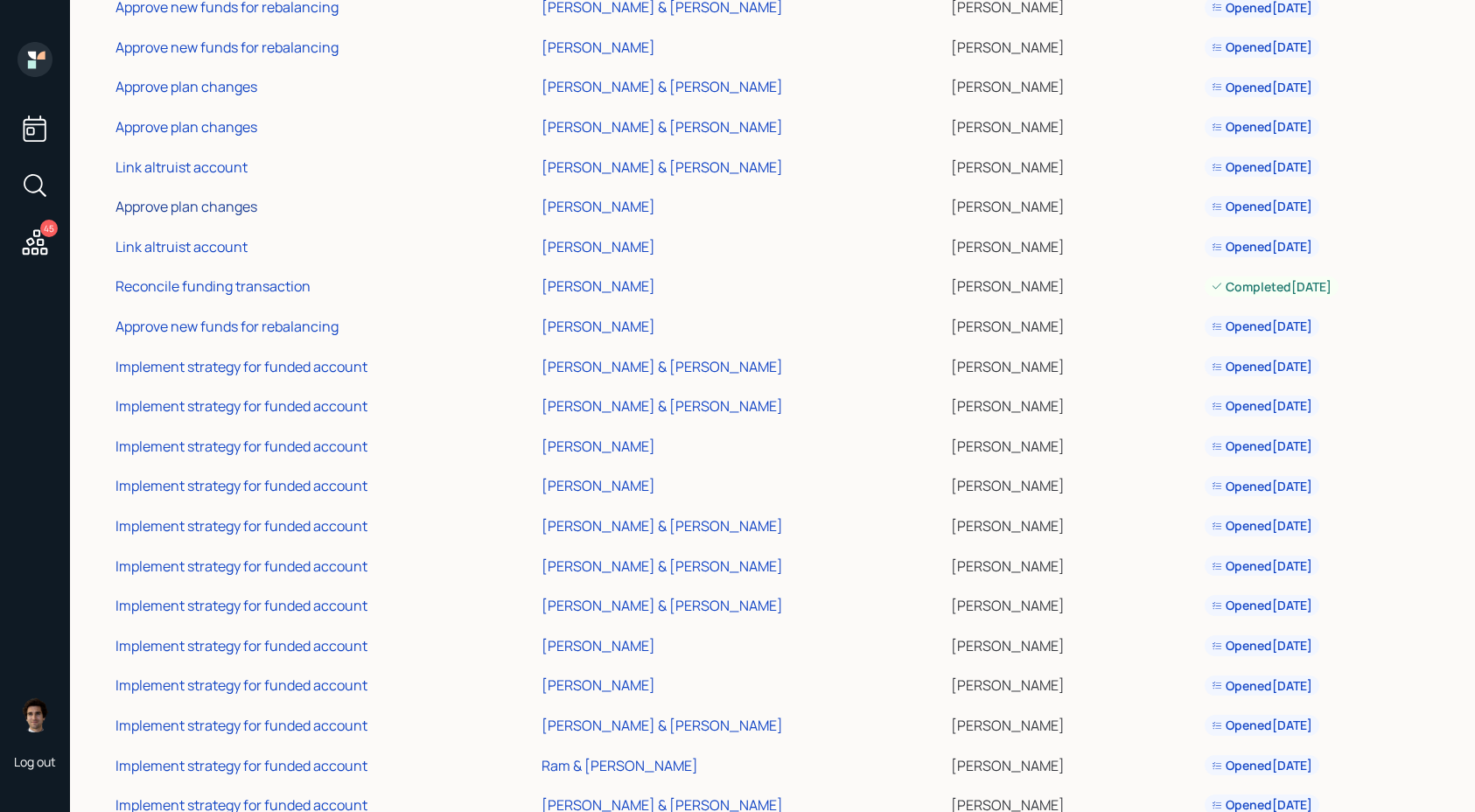
click at [174, 208] on div "Approve plan changes" at bounding box center [187, 207] width 142 height 19
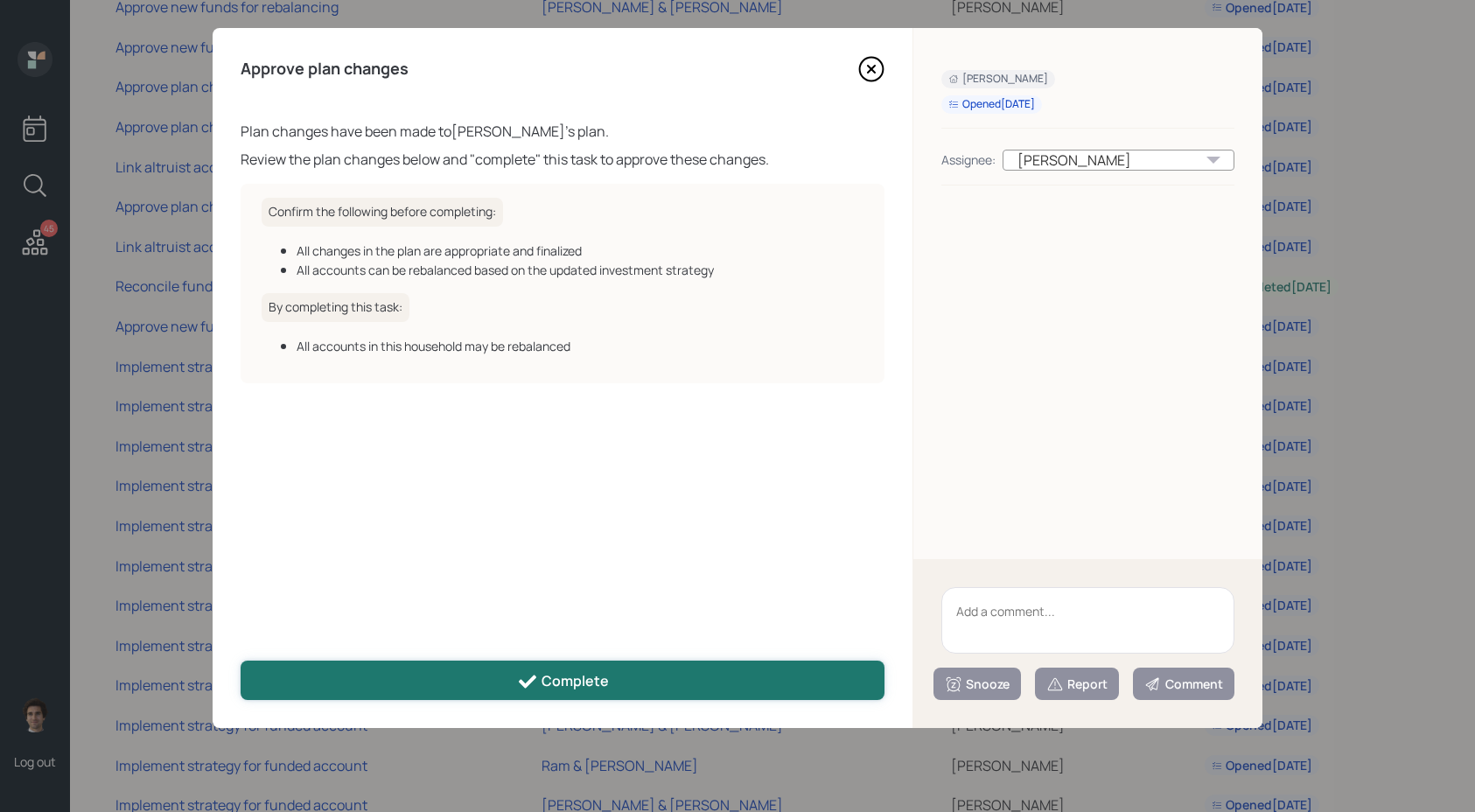
click at [574, 668] on button "Complete" at bounding box center [562, 680] width 644 height 40
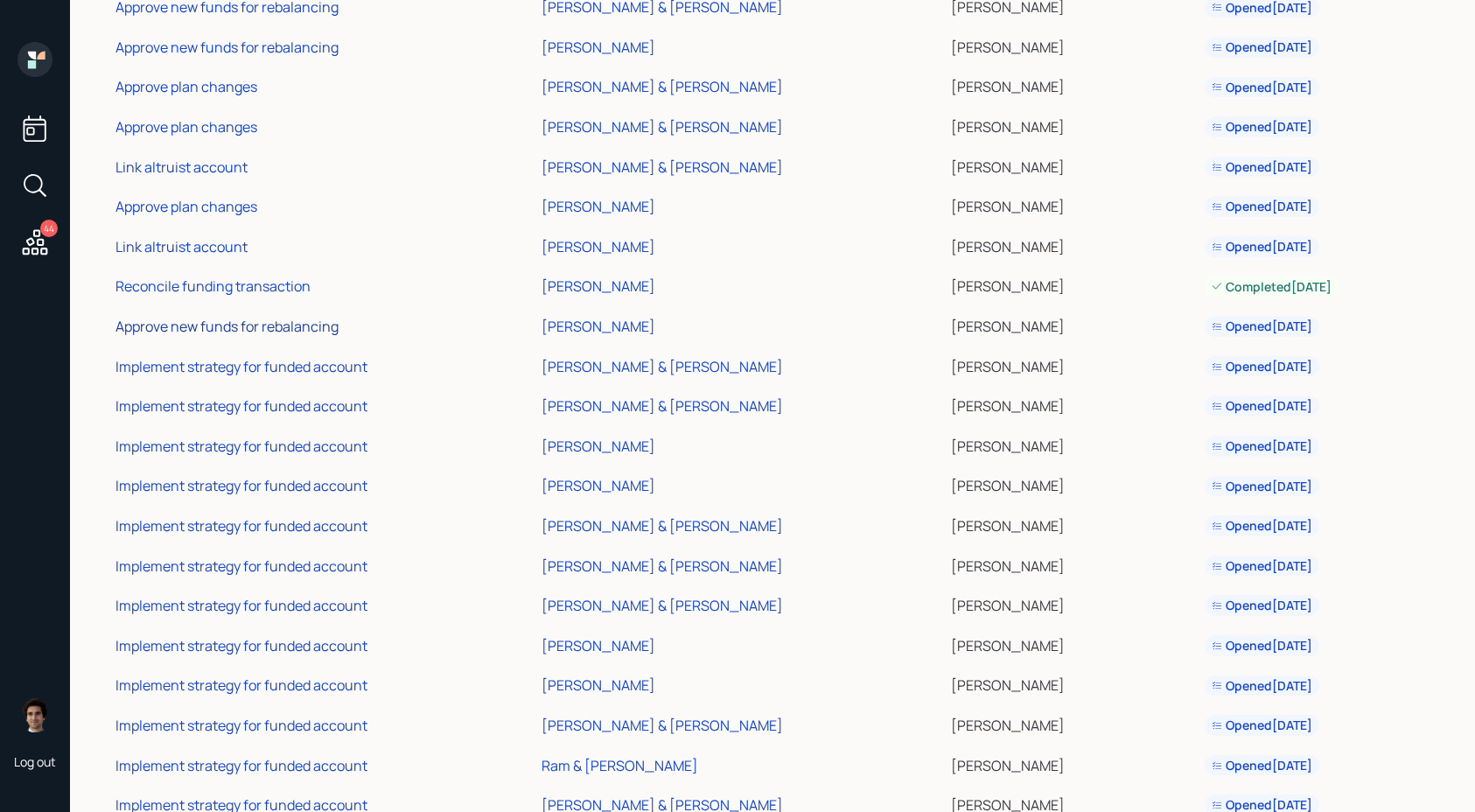
click at [208, 318] on div "Approve new funds for rebalancing" at bounding box center [227, 326] width 223 height 19
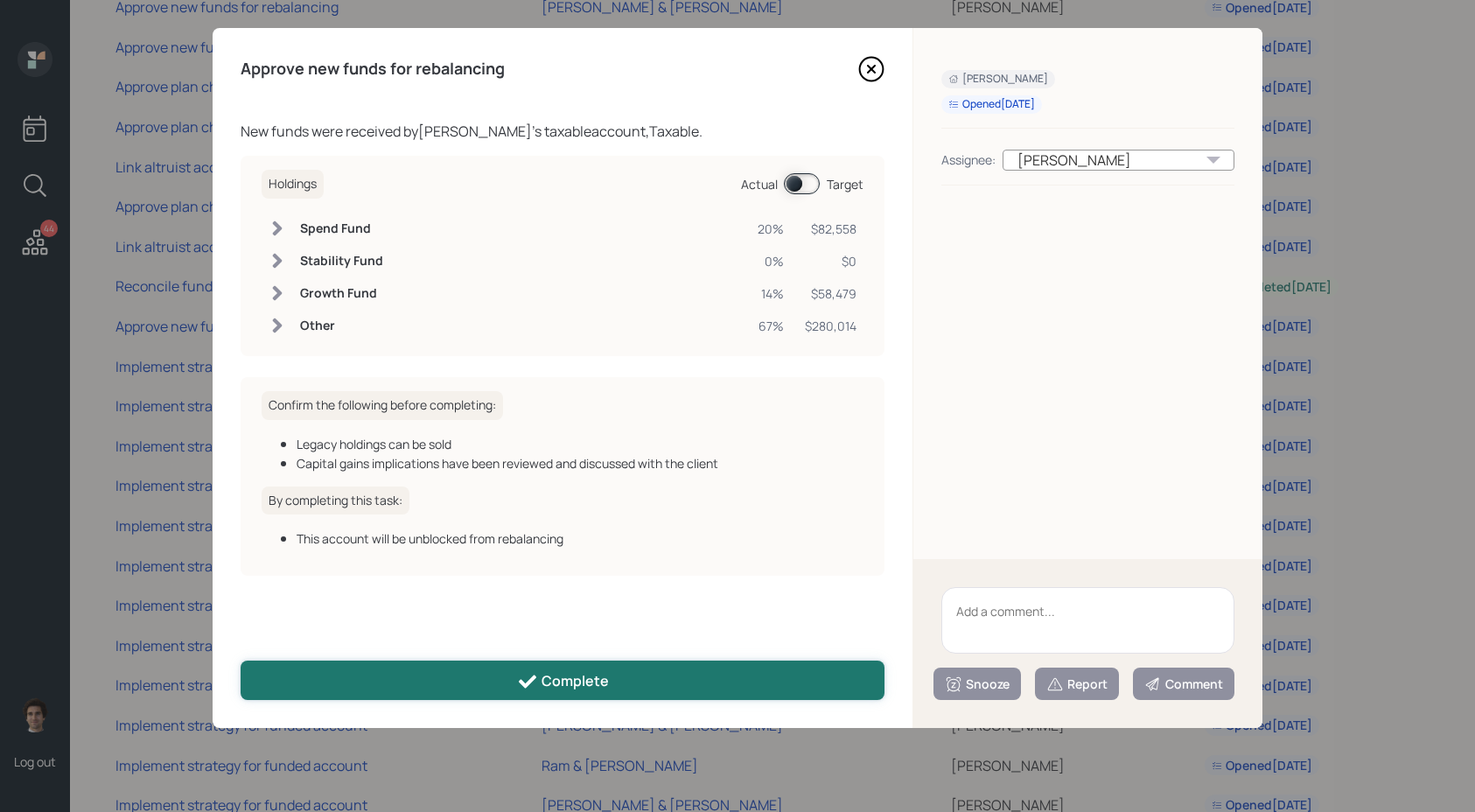
click at [469, 691] on button "Complete" at bounding box center [562, 680] width 644 height 40
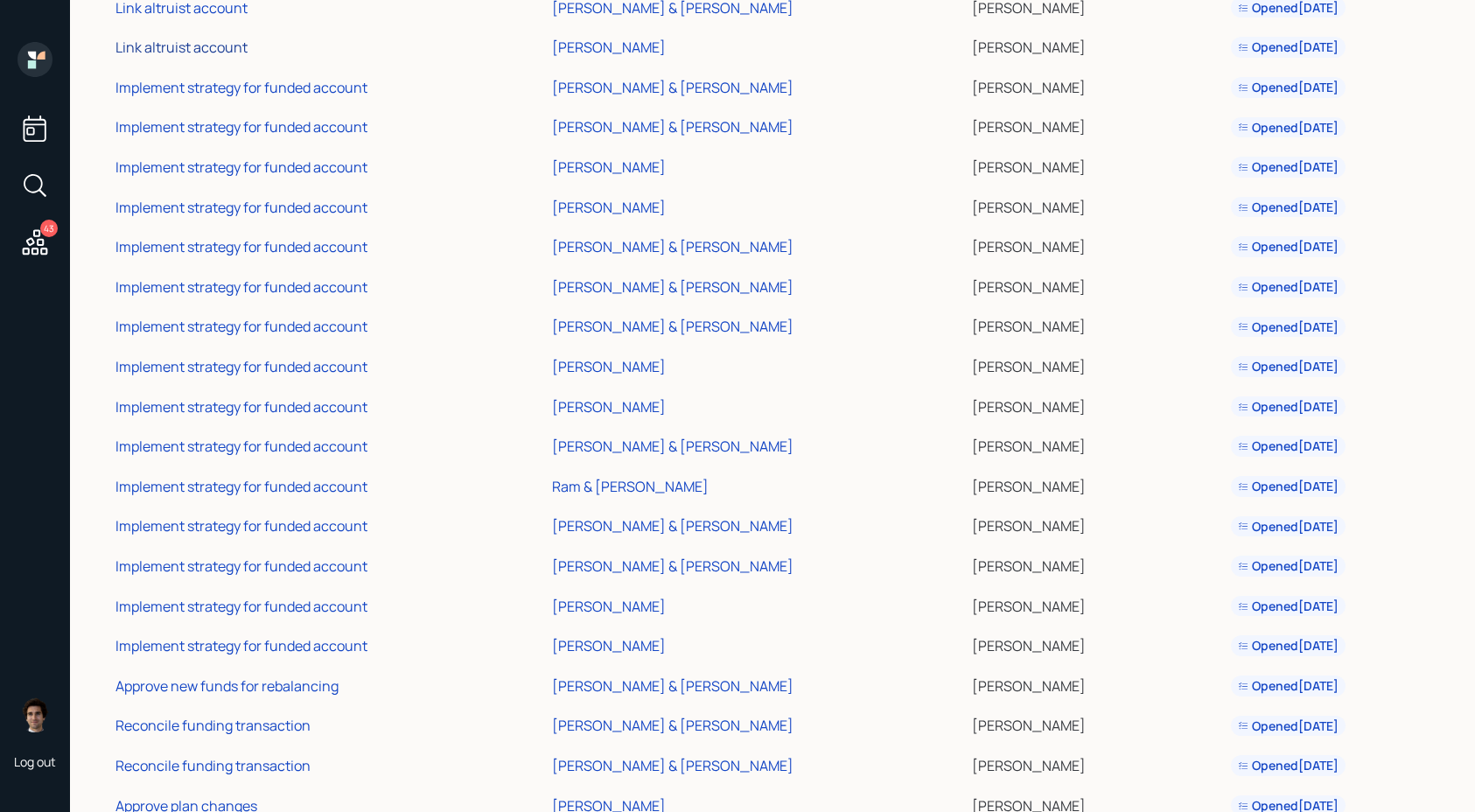
scroll to position [1106, 0]
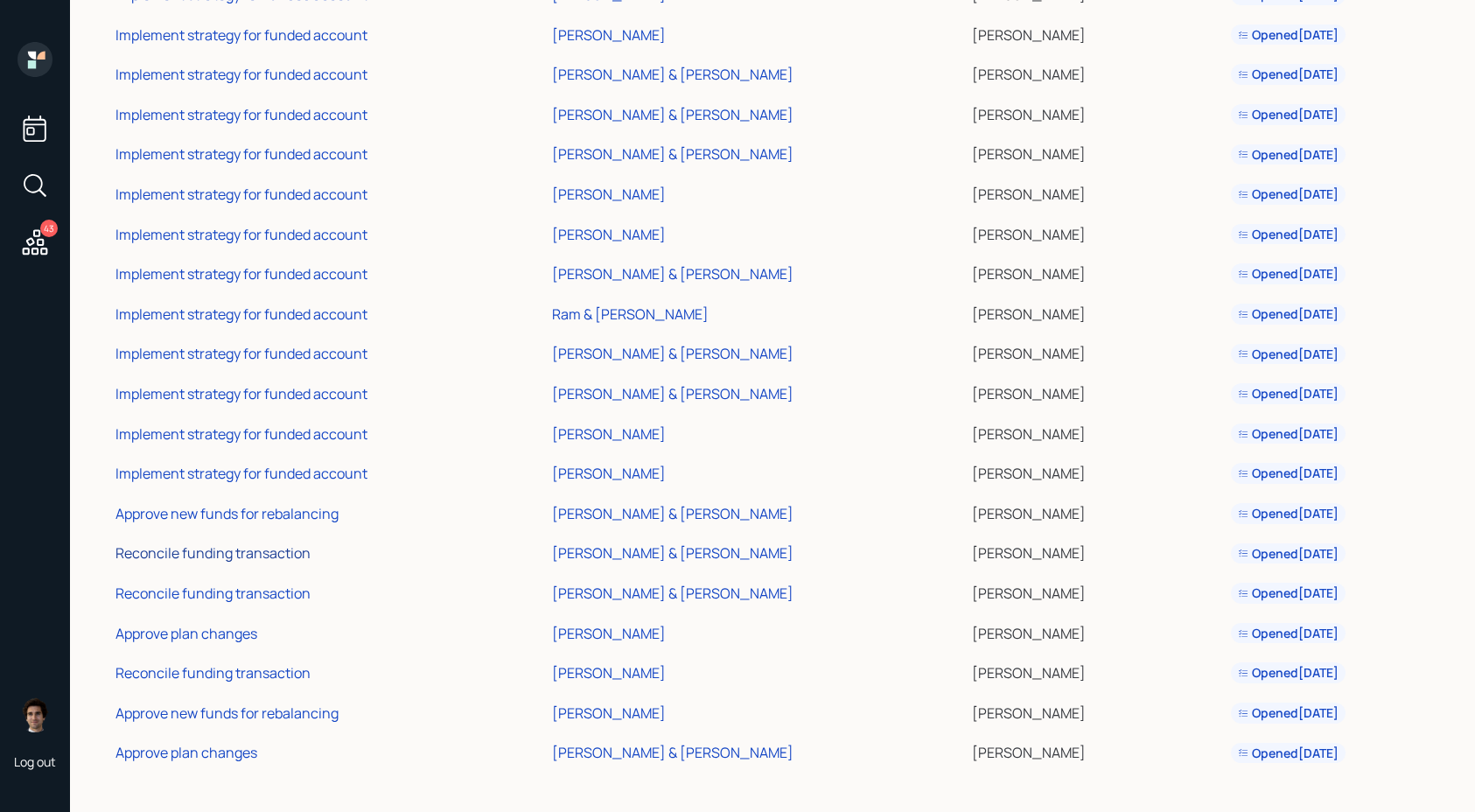
click at [264, 553] on div "Reconcile funding transaction" at bounding box center [213, 552] width 195 height 19
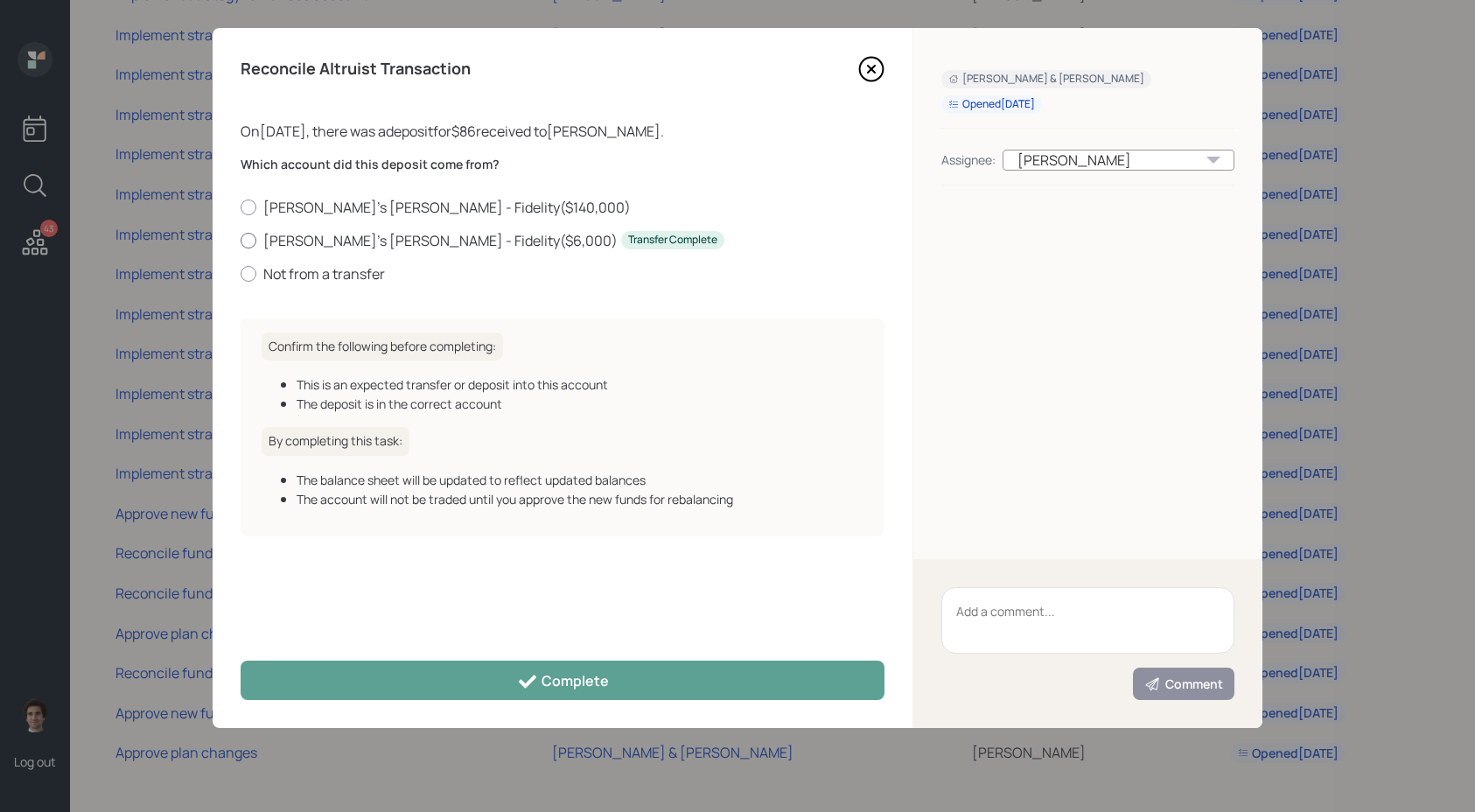
click at [289, 246] on label "Derek's Roth IRA - Fidelity ( $6,000 ) Transfer Complete" at bounding box center [562, 241] width 644 height 19
click at [241, 241] on input "Derek's Roth IRA - Fidelity ( $6,000 ) Transfer Complete" at bounding box center [240, 240] width 1 height 1
radio input "true"
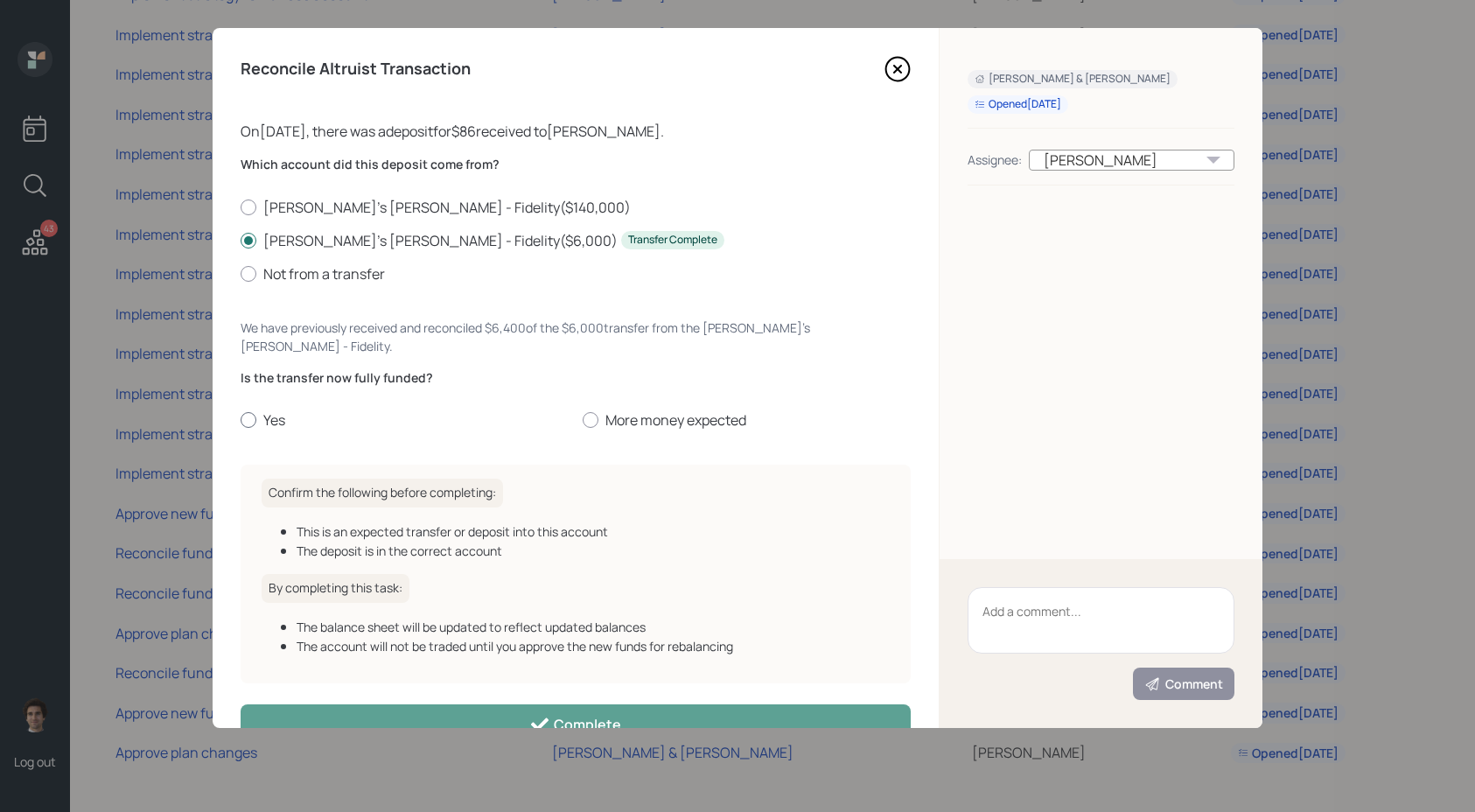
click at [270, 410] on label "Yes" at bounding box center [405, 420] width 328 height 19
click at [241, 420] on input "Yes" at bounding box center [240, 420] width 1 height 1
radio input "true"
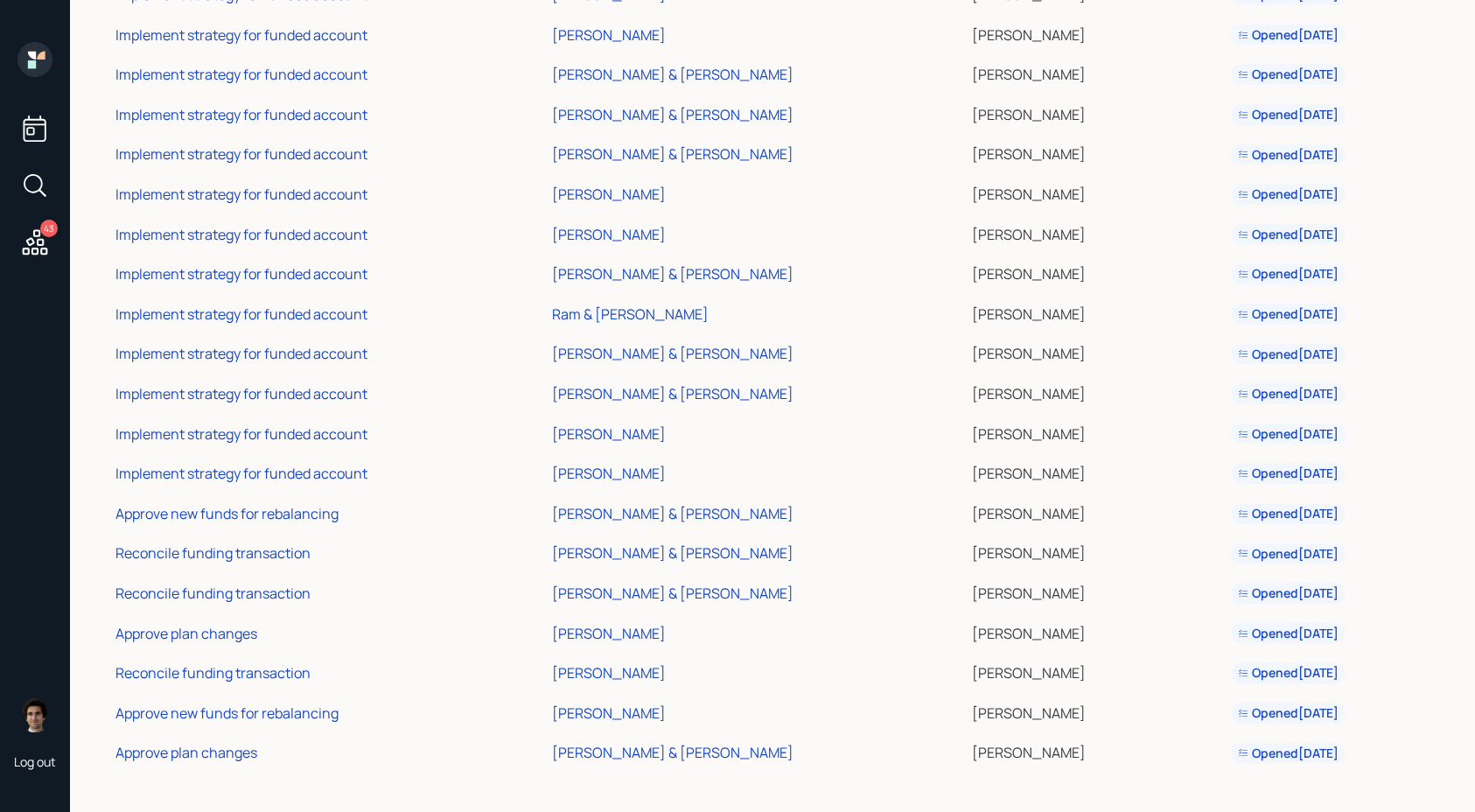
click at [429, 707] on td "Approve new funds for rebalancing" at bounding box center [330, 710] width 437 height 40
click at [298, 470] on div "Implement strategy for funded account" at bounding box center [242, 473] width 252 height 19
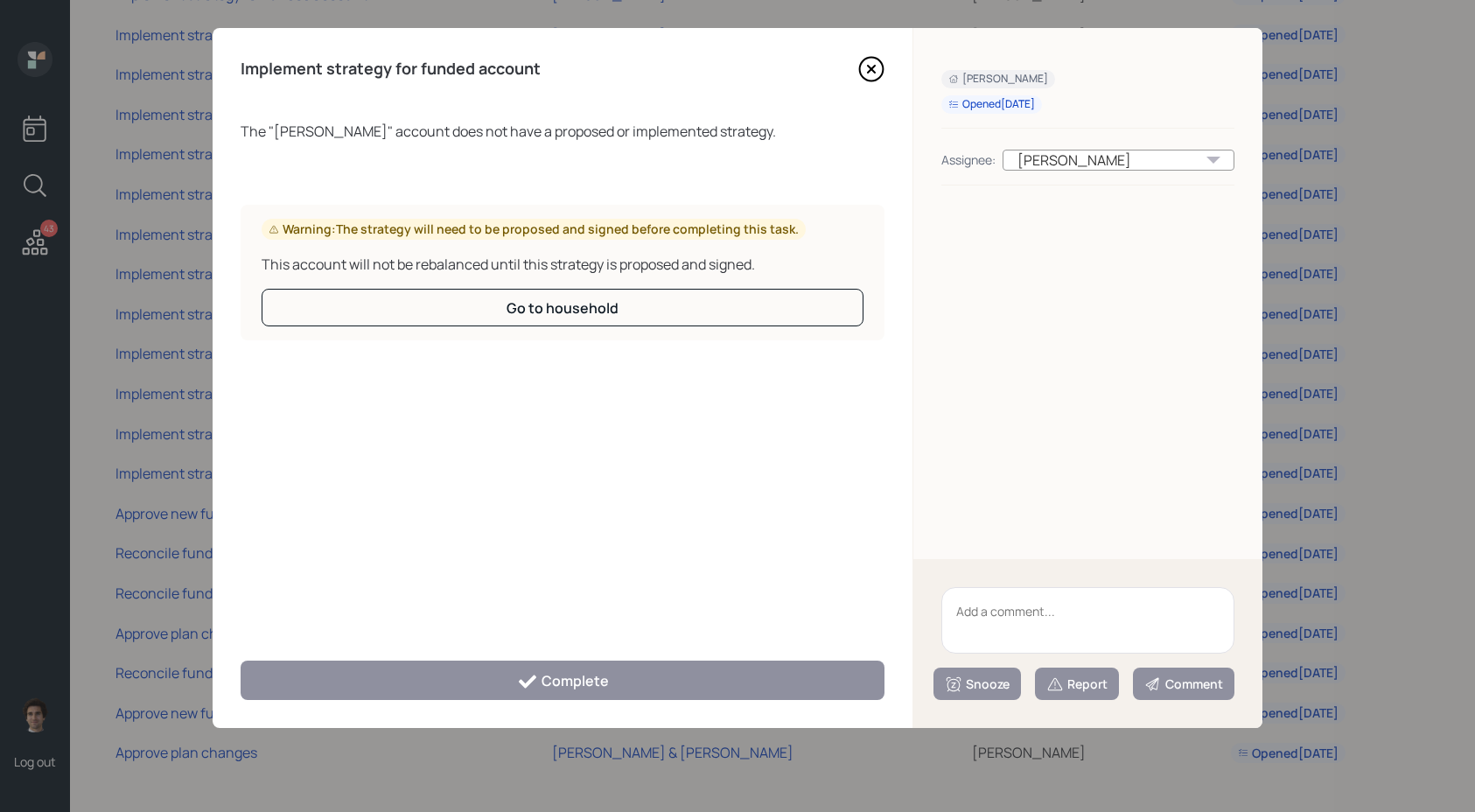
click at [869, 64] on icon at bounding box center [872, 69] width 27 height 27
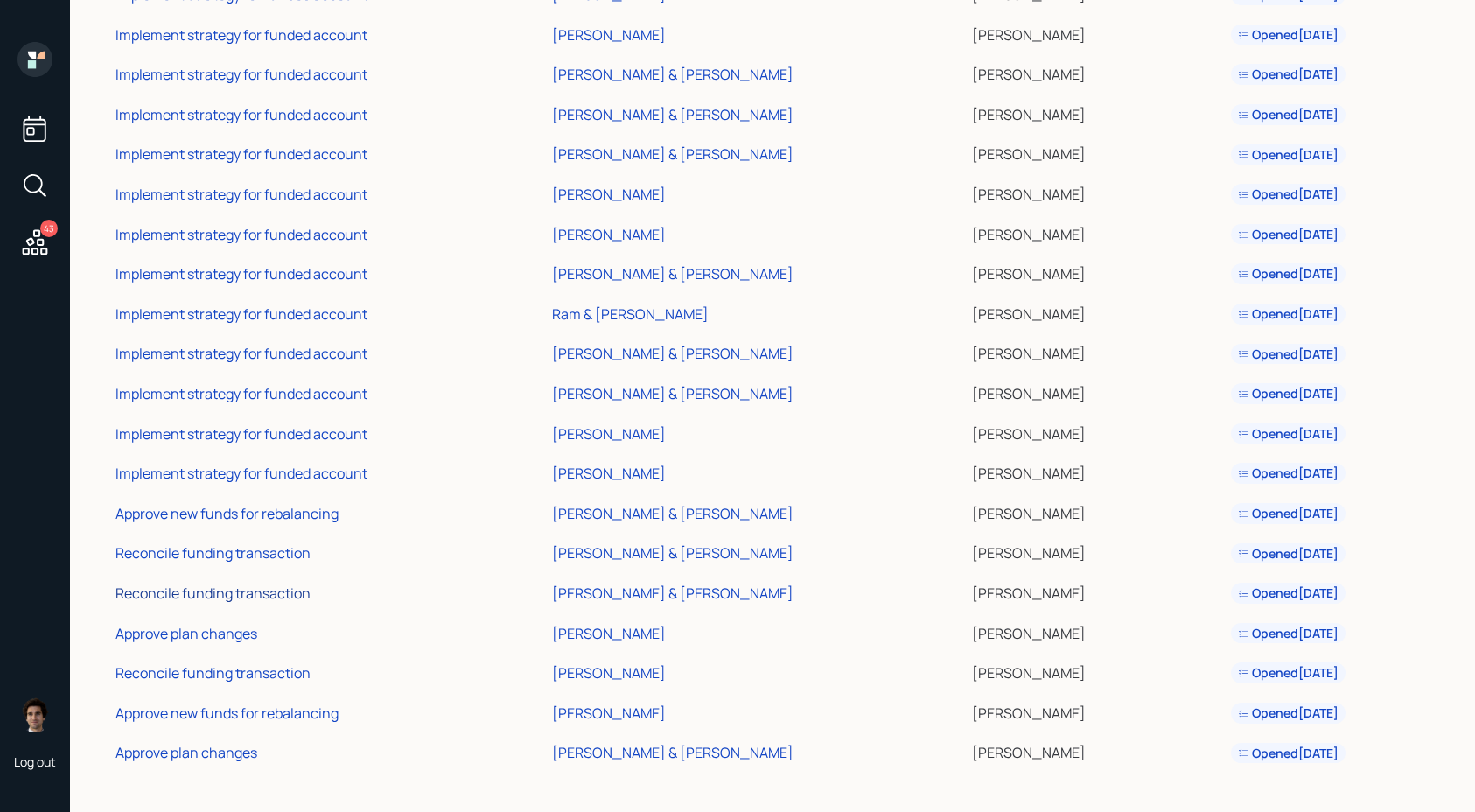
click at [247, 597] on div "Reconcile funding transaction" at bounding box center [213, 593] width 195 height 19
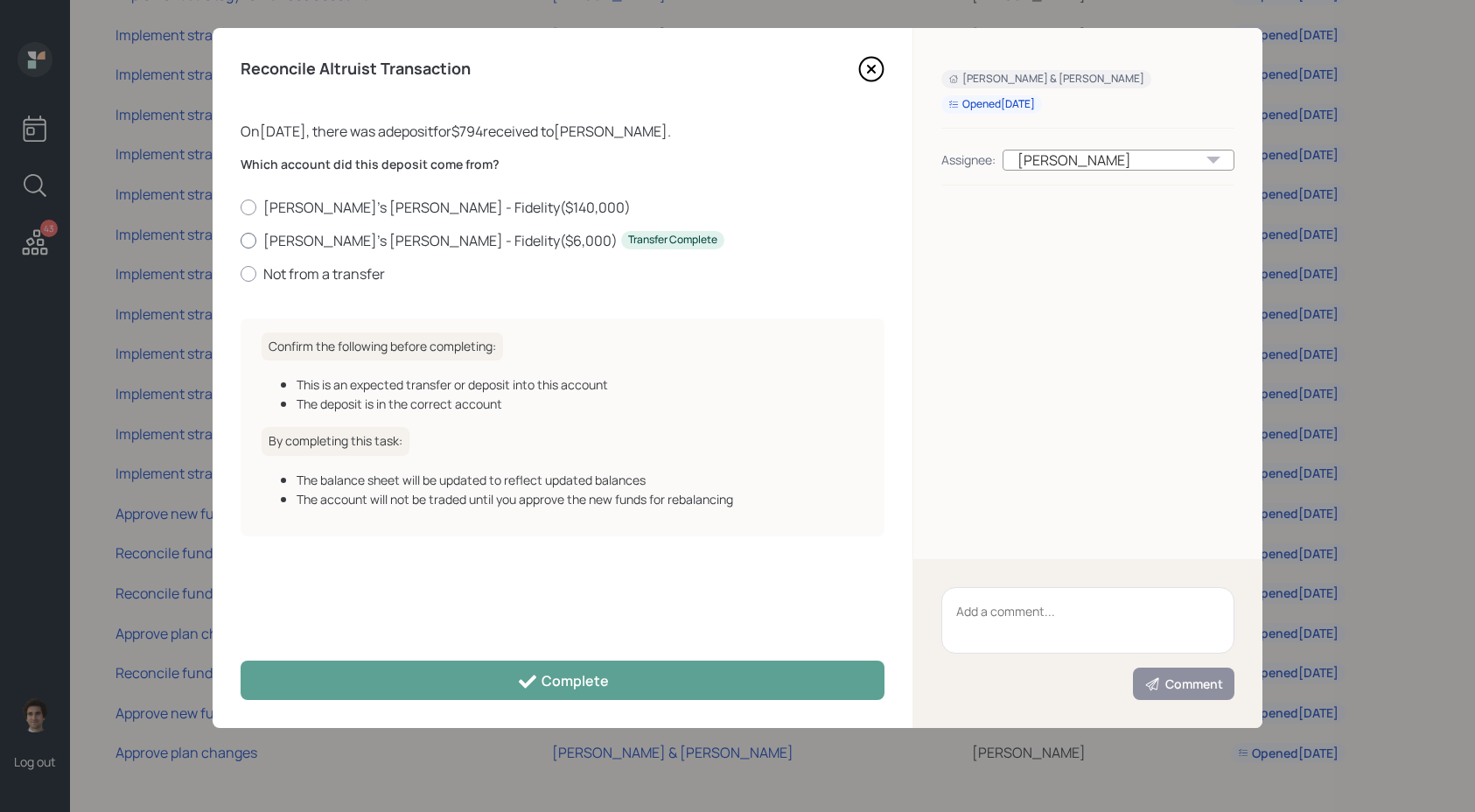
click at [300, 243] on label "Derek's Roth IRA - Fidelity ( $6,000 ) Transfer Complete" at bounding box center [562, 241] width 644 height 19
click at [241, 241] on input "Derek's Roth IRA - Fidelity ( $6,000 ) Transfer Complete" at bounding box center [240, 240] width 1 height 1
radio input "true"
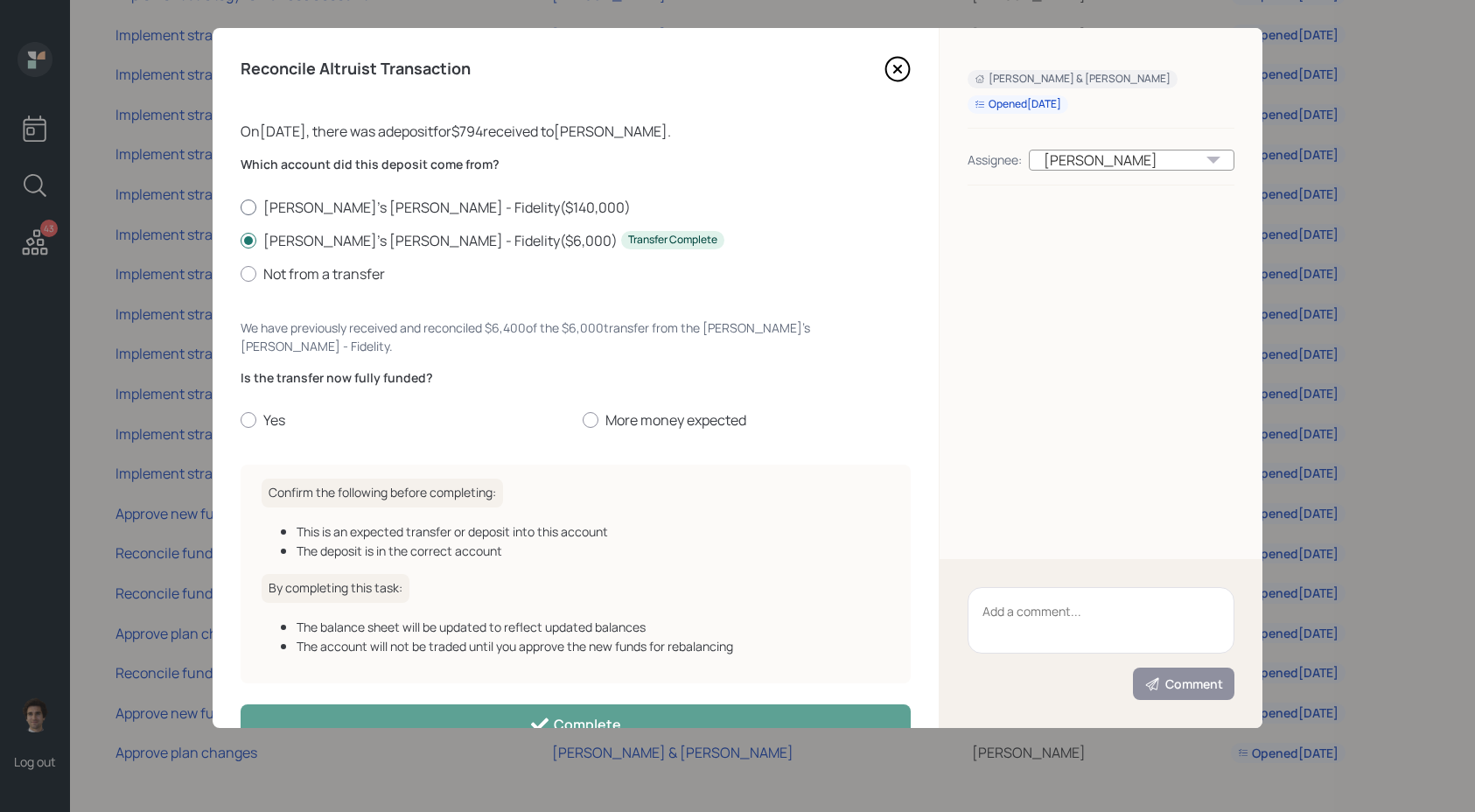
click at [304, 213] on label "Derek's Roth IRA - Fidelity ( $140,000 )" at bounding box center [575, 208] width 670 height 19
click at [241, 208] on input "Derek's Roth IRA - Fidelity ( $140,000 )" at bounding box center [240, 207] width 1 height 1
radio input "true"
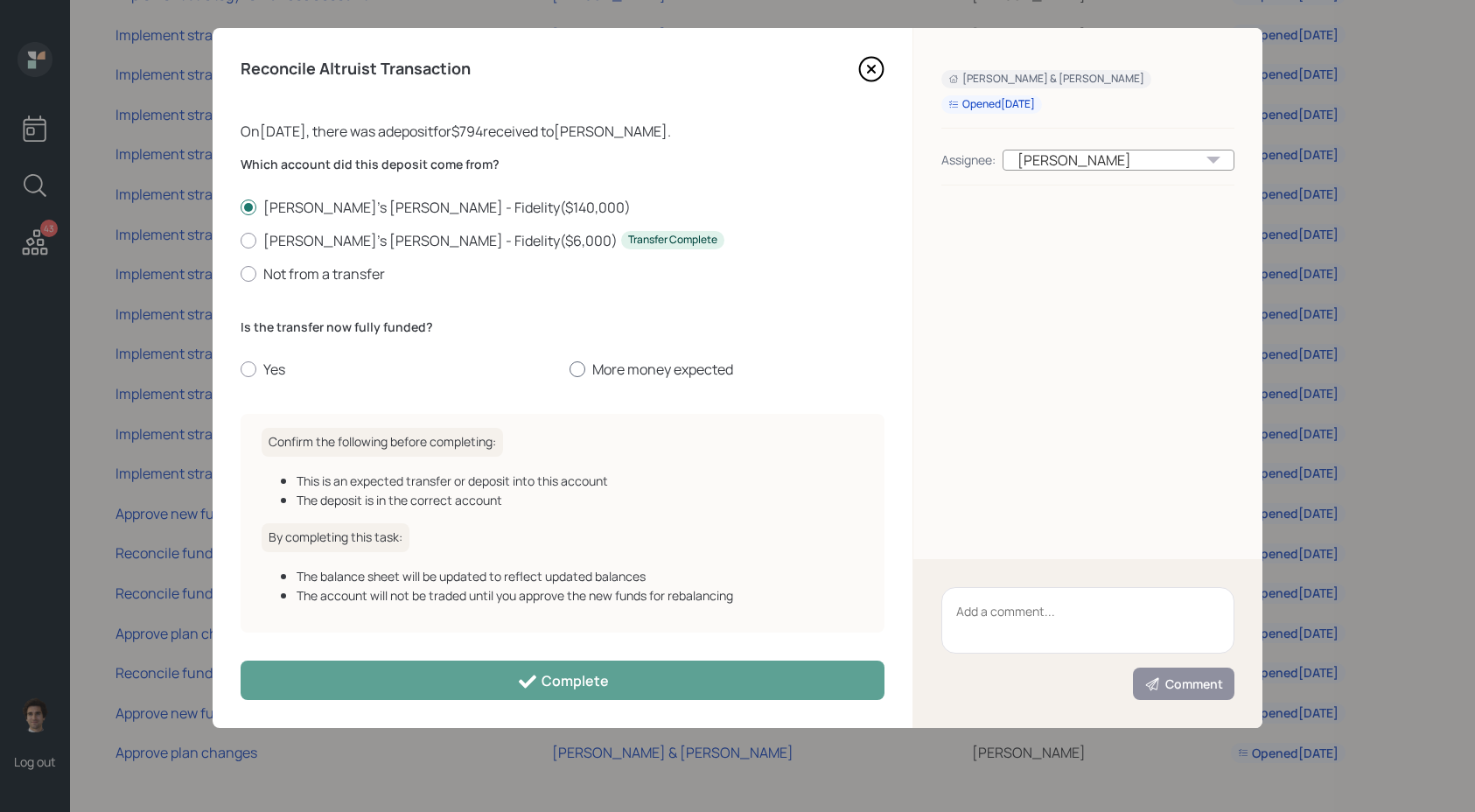
click at [647, 372] on label "More money expected" at bounding box center [727, 369] width 315 height 19
click at [570, 370] on input "More money expected" at bounding box center [569, 370] width 1 height 1
radio input "true"
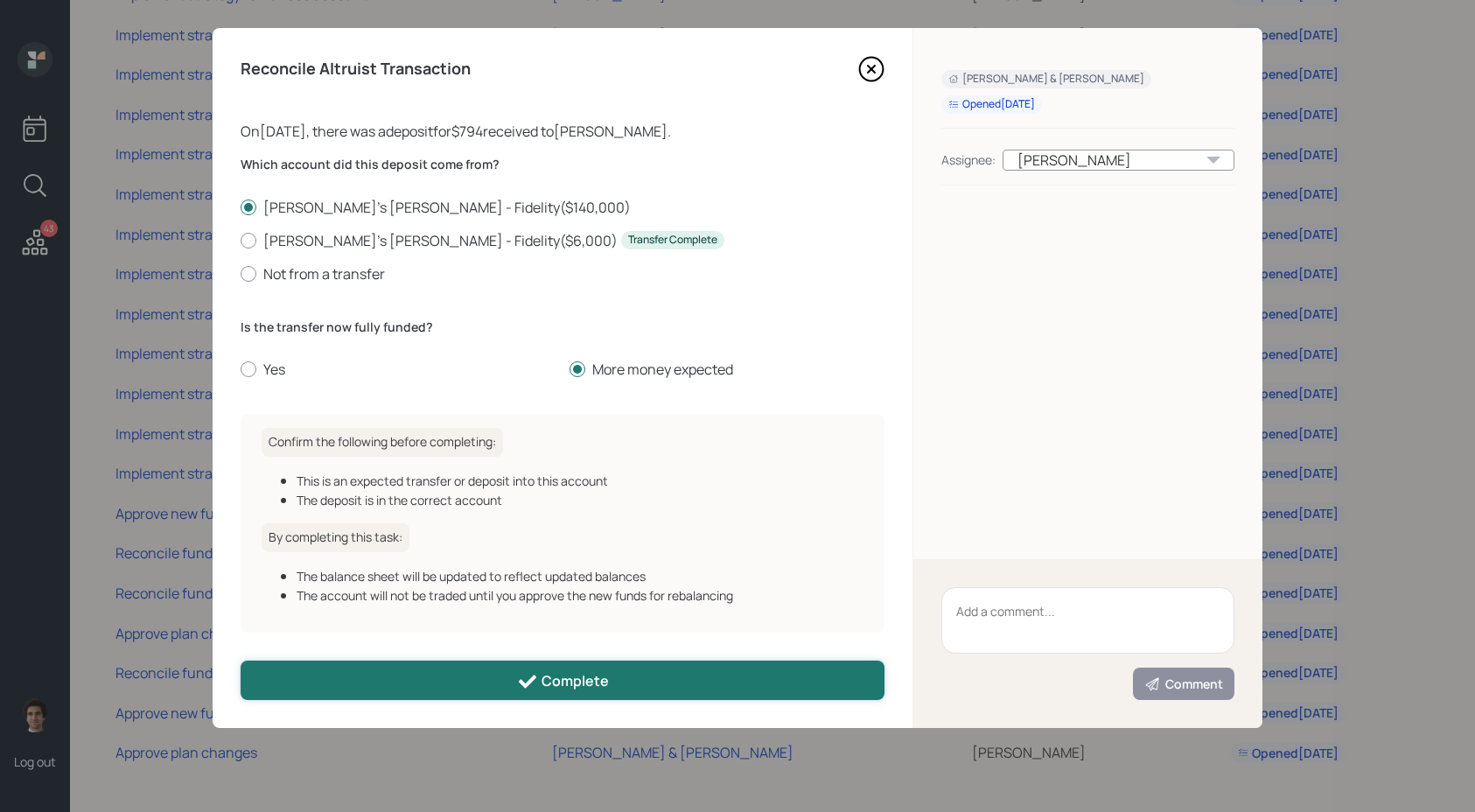
click at [502, 691] on button "Complete" at bounding box center [562, 680] width 644 height 40
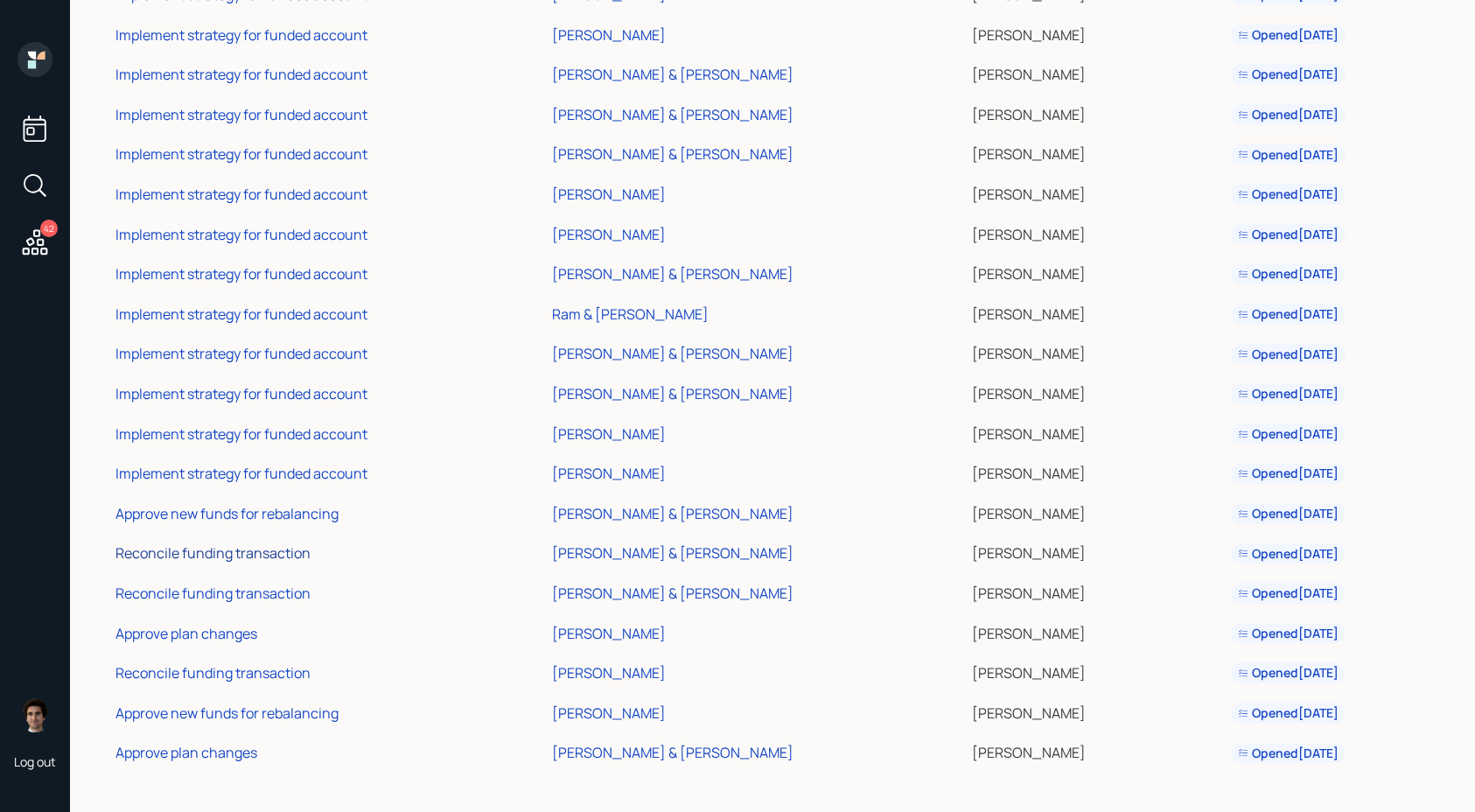
click at [251, 552] on div "Reconcile funding transaction" at bounding box center [213, 552] width 195 height 19
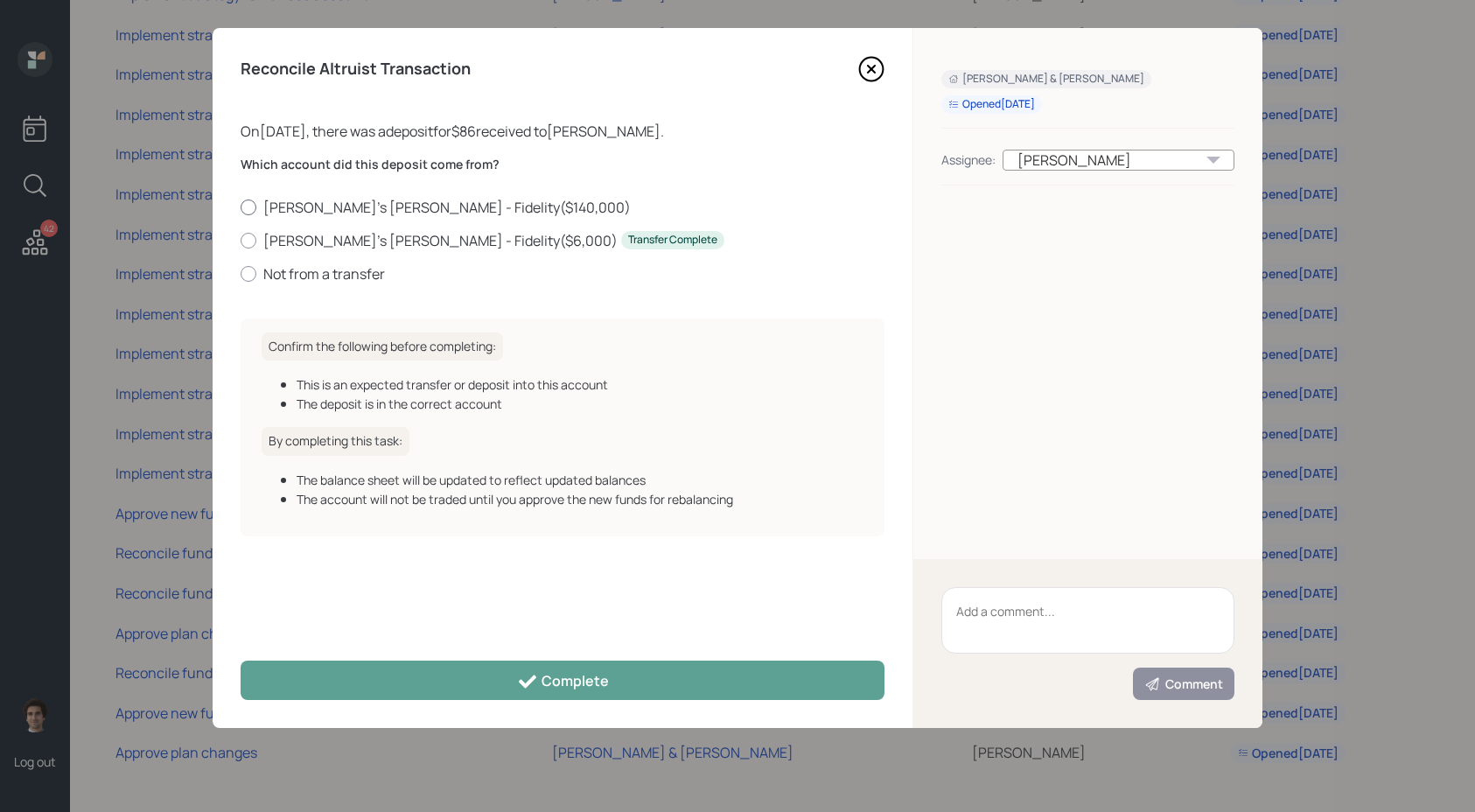
click at [355, 213] on label "Derek's Roth IRA - Fidelity ( $140,000 )" at bounding box center [562, 208] width 644 height 19
click at [241, 208] on input "Derek's Roth IRA - Fidelity ( $140,000 )" at bounding box center [240, 207] width 1 height 1
radio input "true"
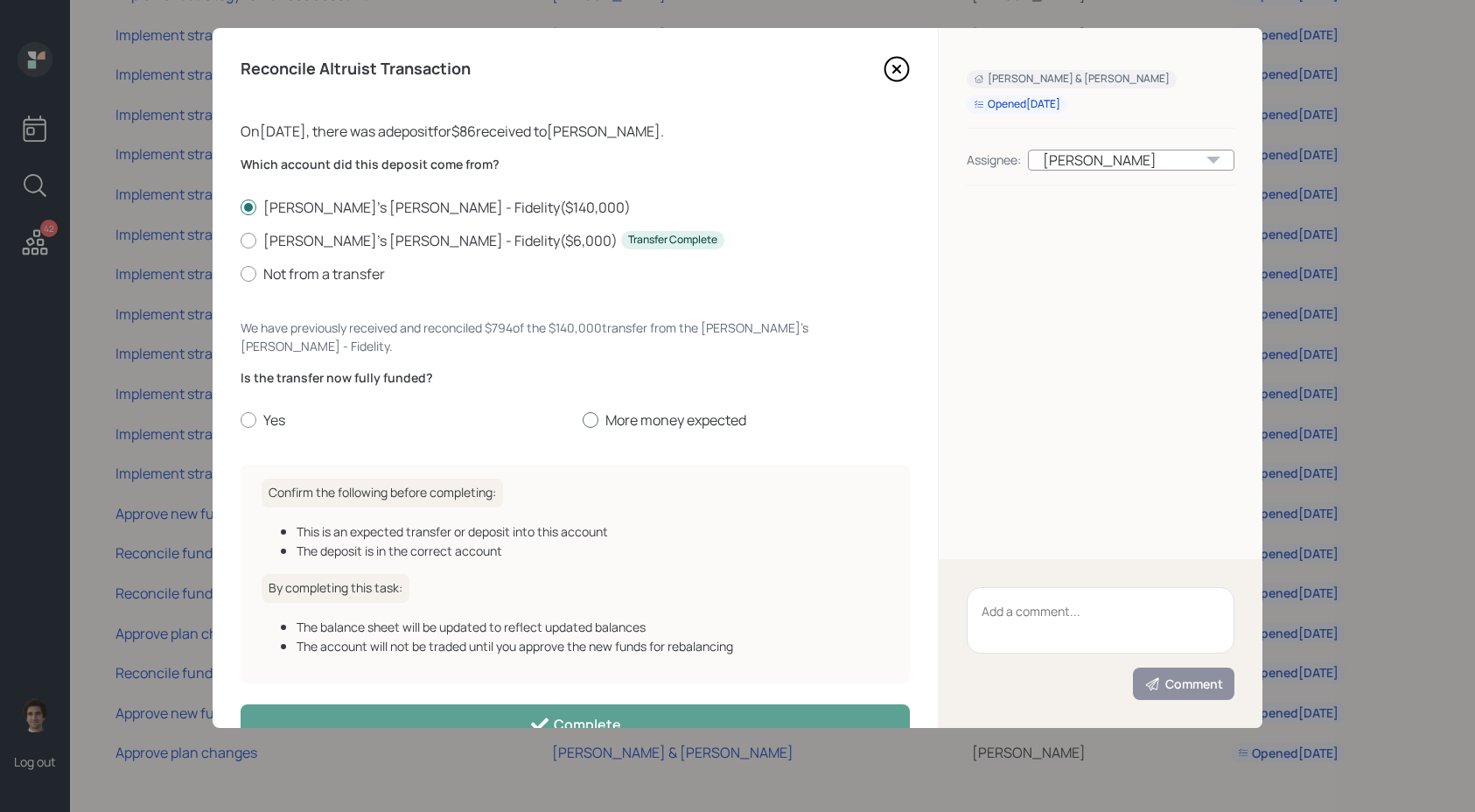
click at [584, 412] on div at bounding box center [591, 420] width 16 height 16
click at [583, 420] on input "More money expected" at bounding box center [582, 420] width 1 height 1
radio input "true"
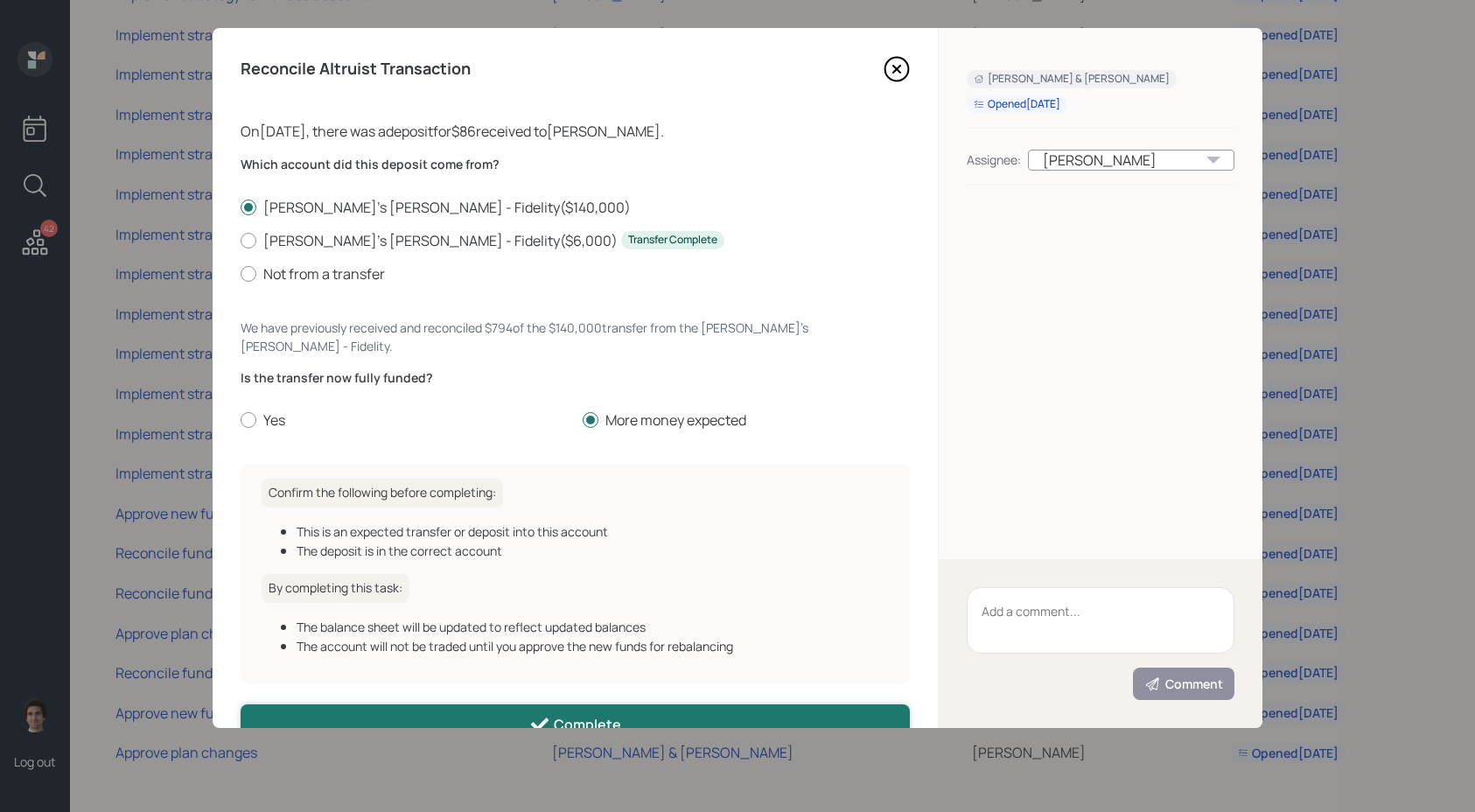
click at [539, 713] on div "Complete" at bounding box center [574, 724] width 92 height 21
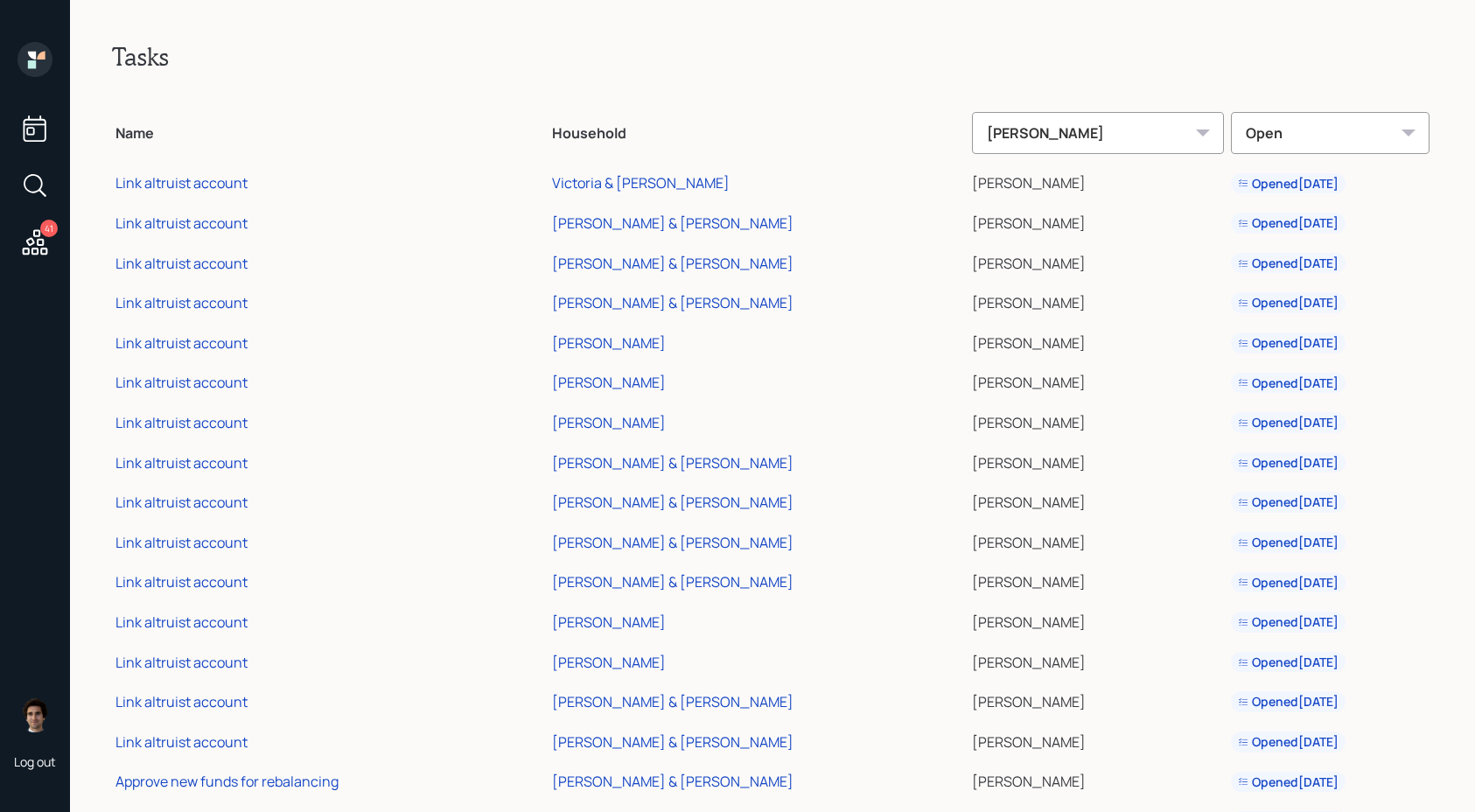
scroll to position [1026, 0]
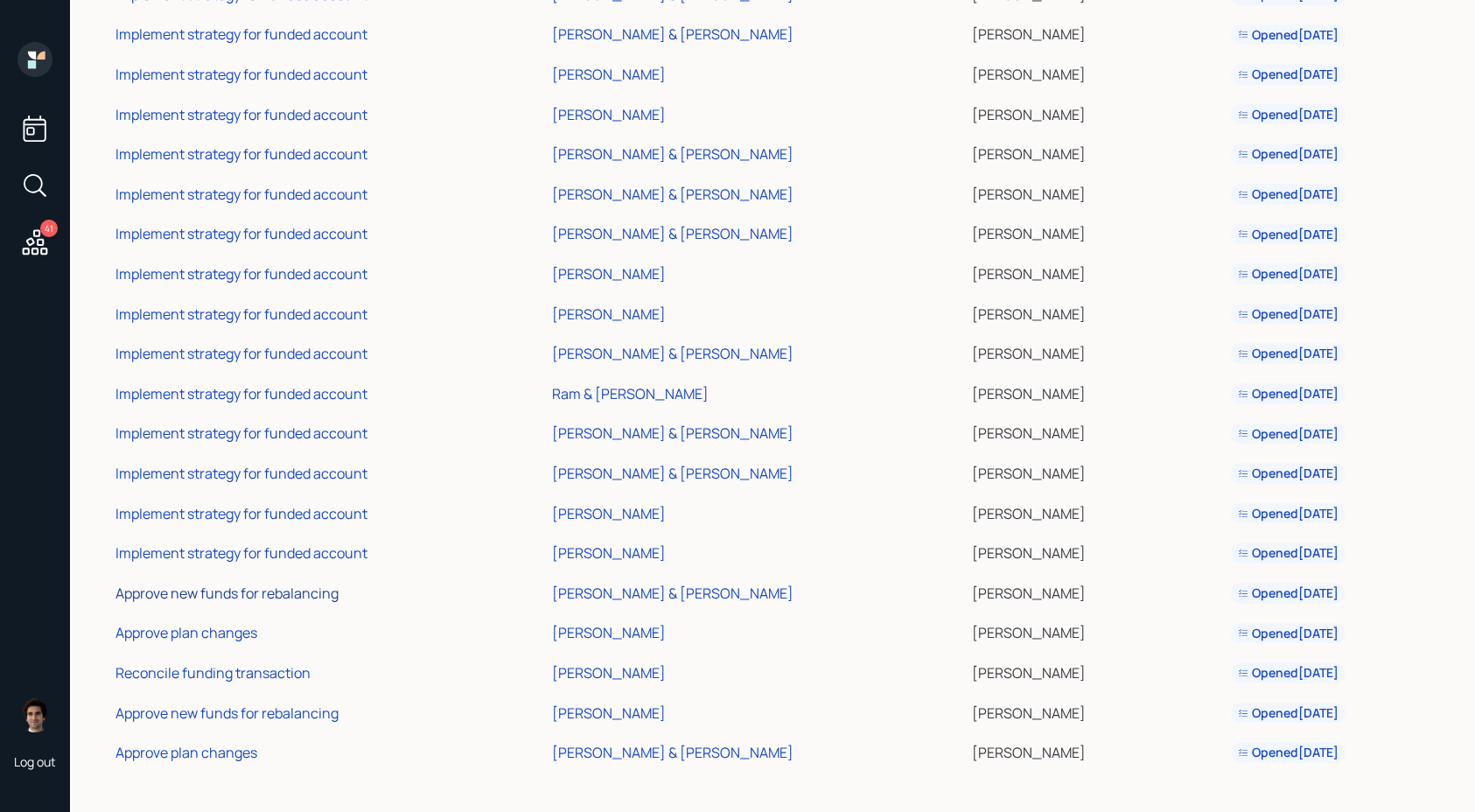
click at [277, 586] on div "Approve new funds for rebalancing" at bounding box center [227, 593] width 223 height 19
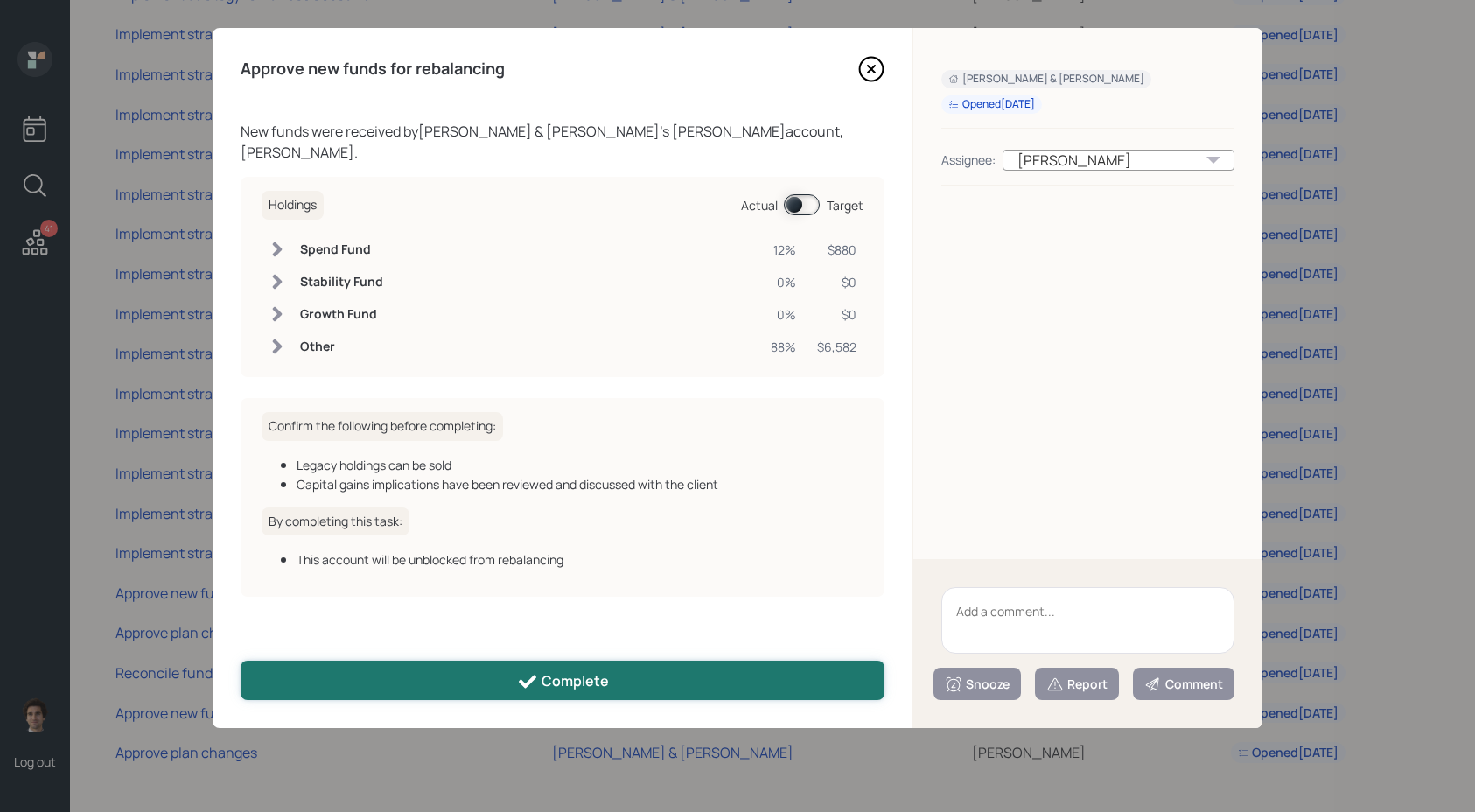
click at [509, 671] on button "Complete" at bounding box center [562, 680] width 644 height 40
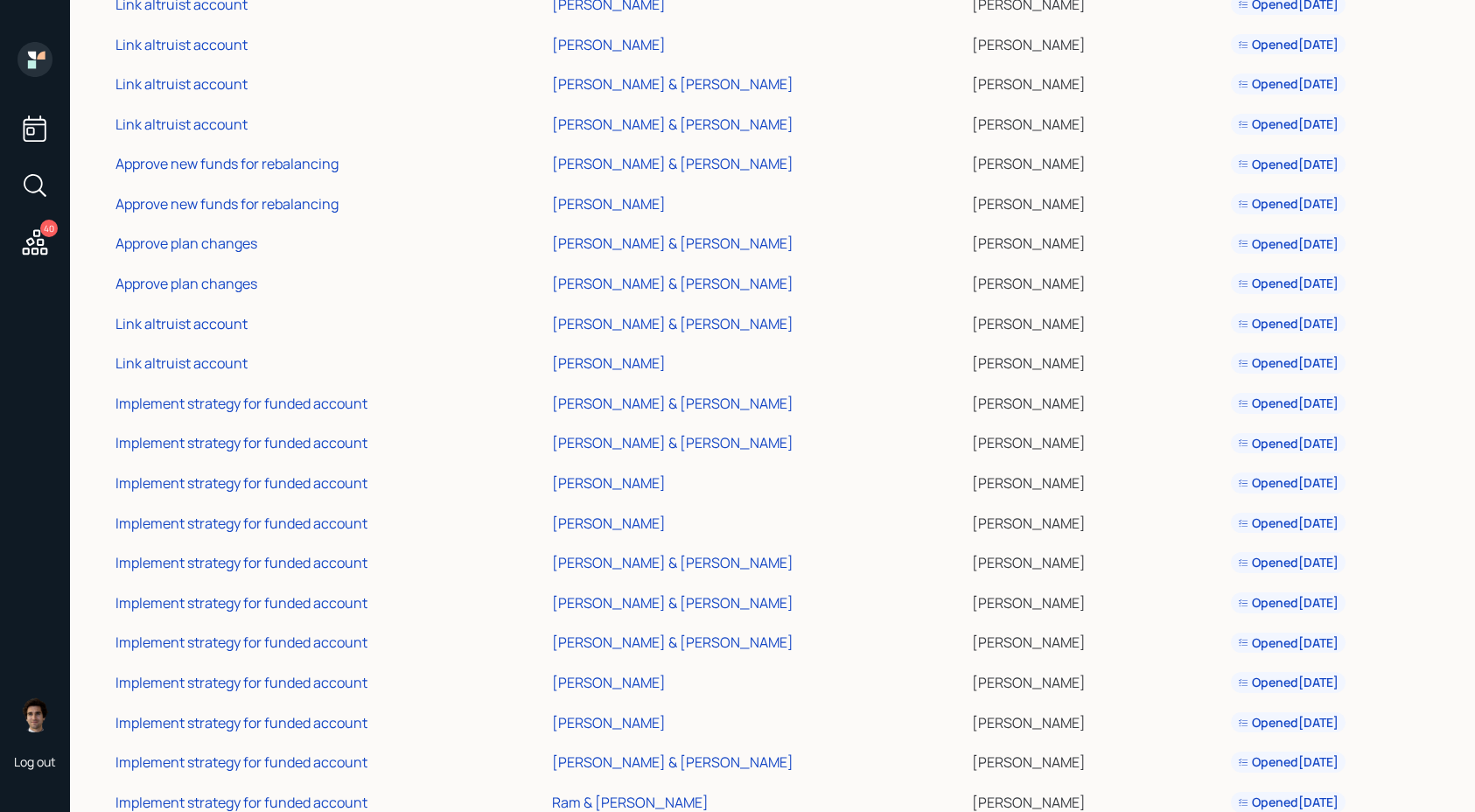
scroll to position [985, 0]
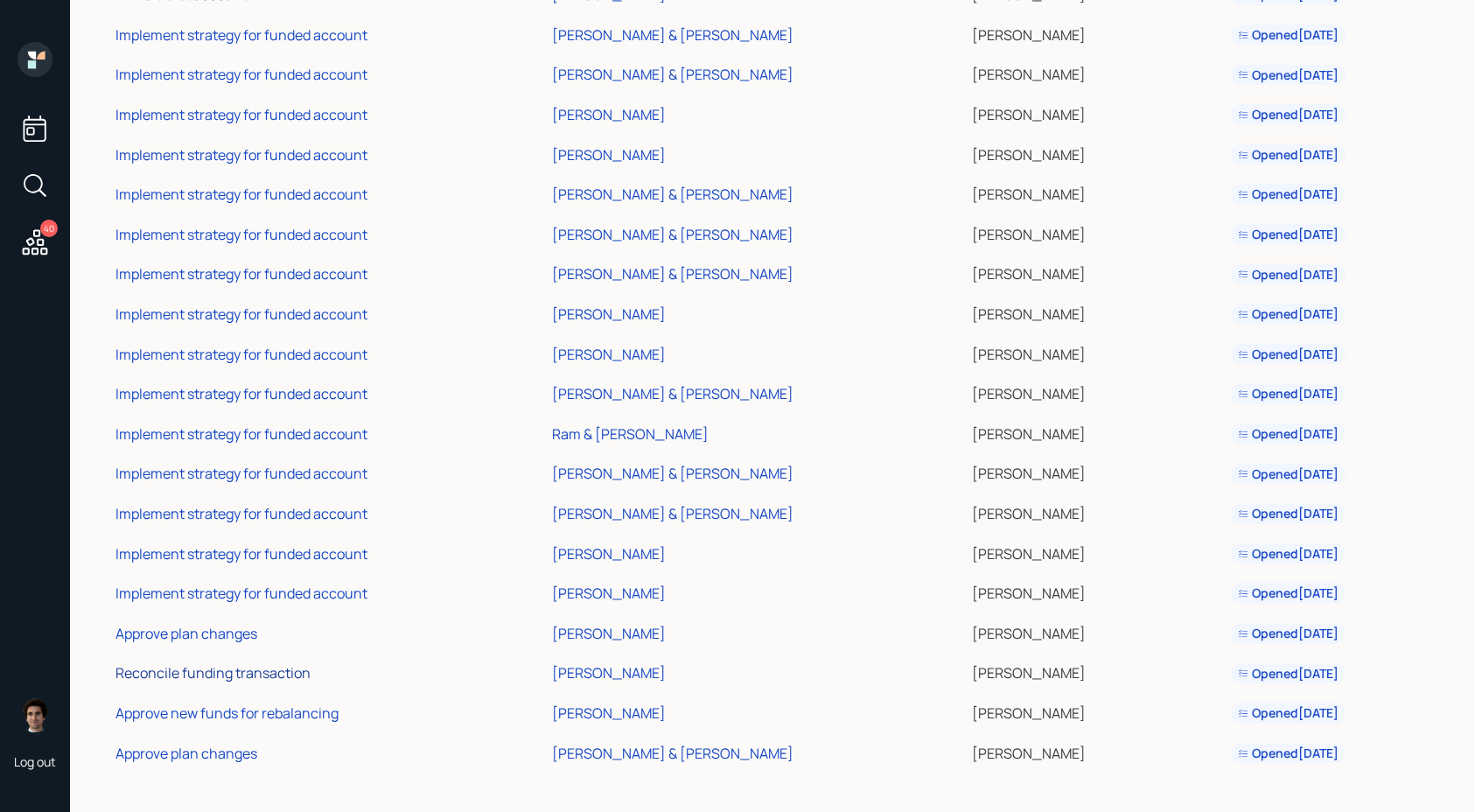
click at [267, 666] on div "Reconcile funding transaction" at bounding box center [213, 673] width 195 height 19
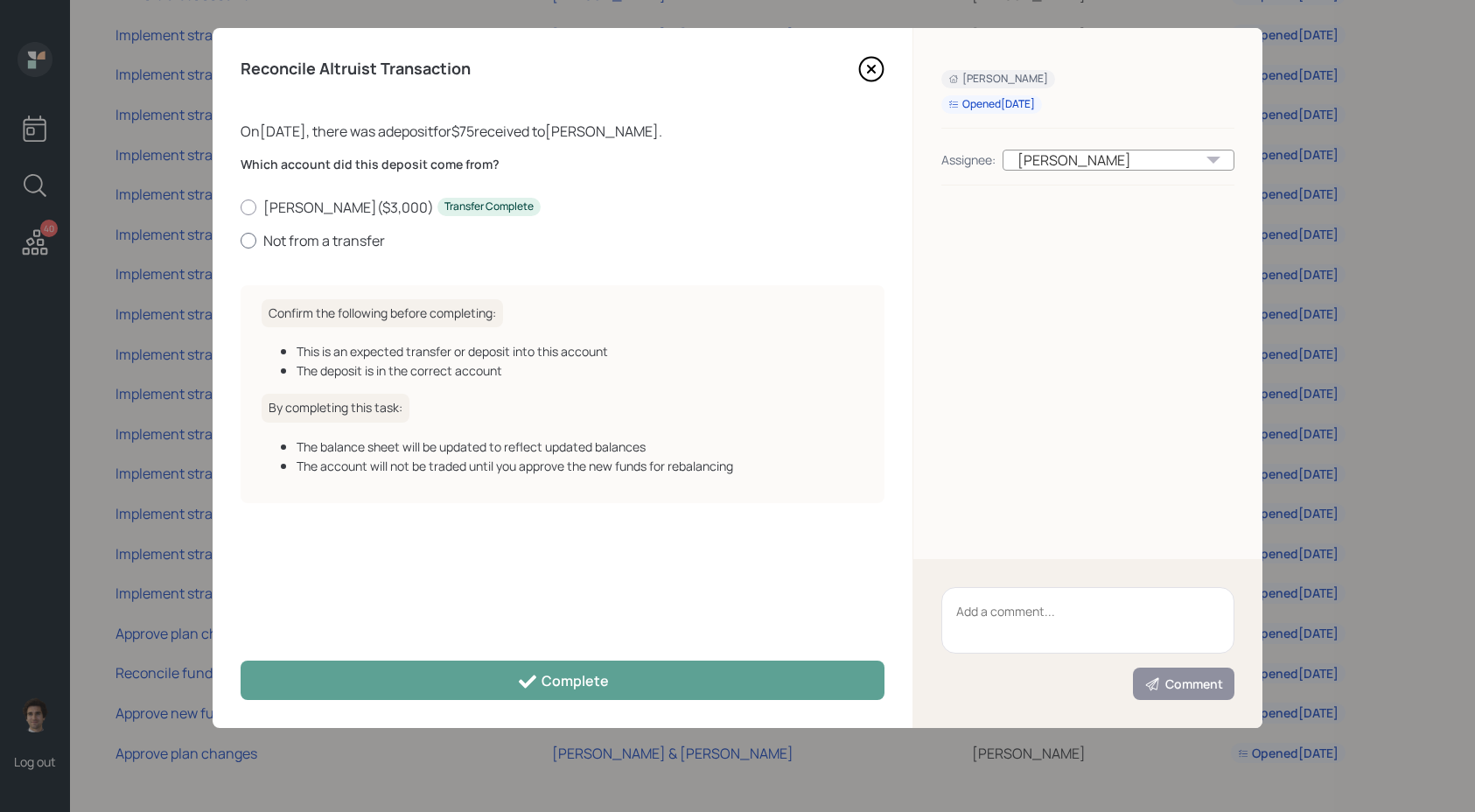
click at [370, 240] on label "Not from a transfer" at bounding box center [562, 241] width 644 height 19
click at [241, 240] on input "Not from a transfer" at bounding box center [240, 240] width 1 height 1
radio input "true"
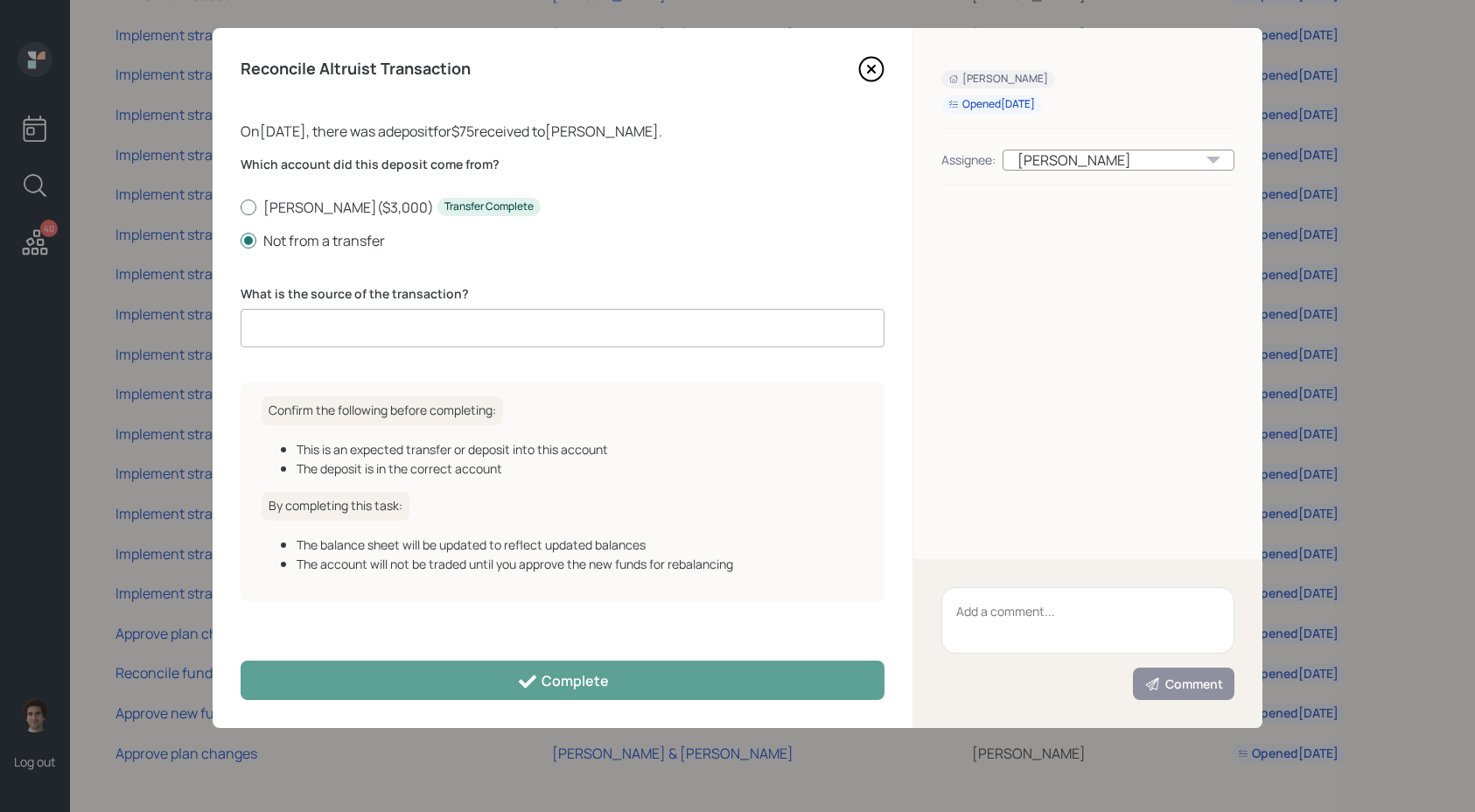
click at [350, 199] on label "[PERSON_NAME] ( $3,000 ) Transfer Complete" at bounding box center [562, 208] width 644 height 19
click at [241, 207] on input "[PERSON_NAME] ( $3,000 ) Transfer Complete" at bounding box center [240, 207] width 1 height 1
radio input "true"
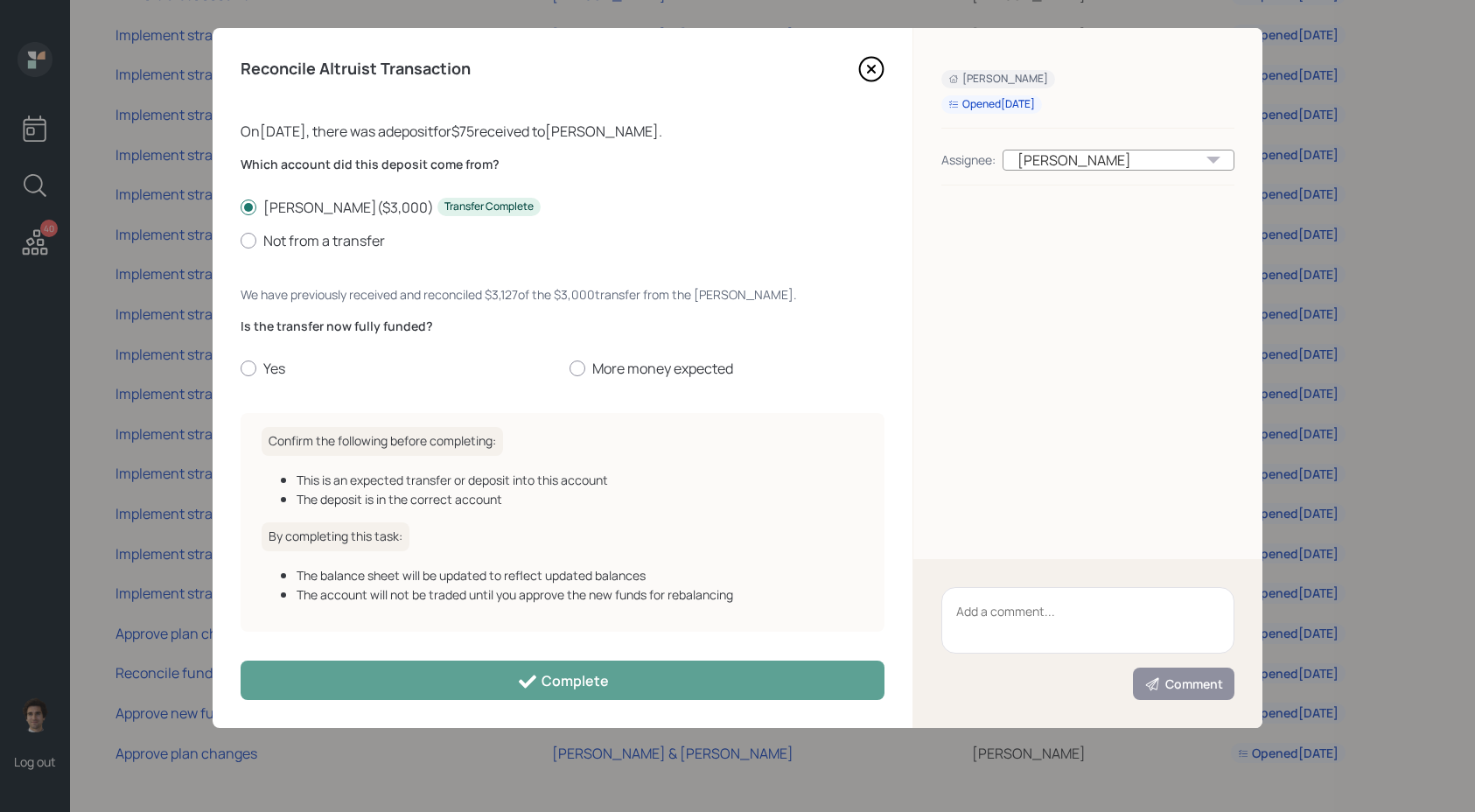
click at [856, 80] on div "Reconcile Altruist Transaction" at bounding box center [562, 69] width 644 height 27
click at [863, 77] on icon at bounding box center [871, 69] width 24 height 24
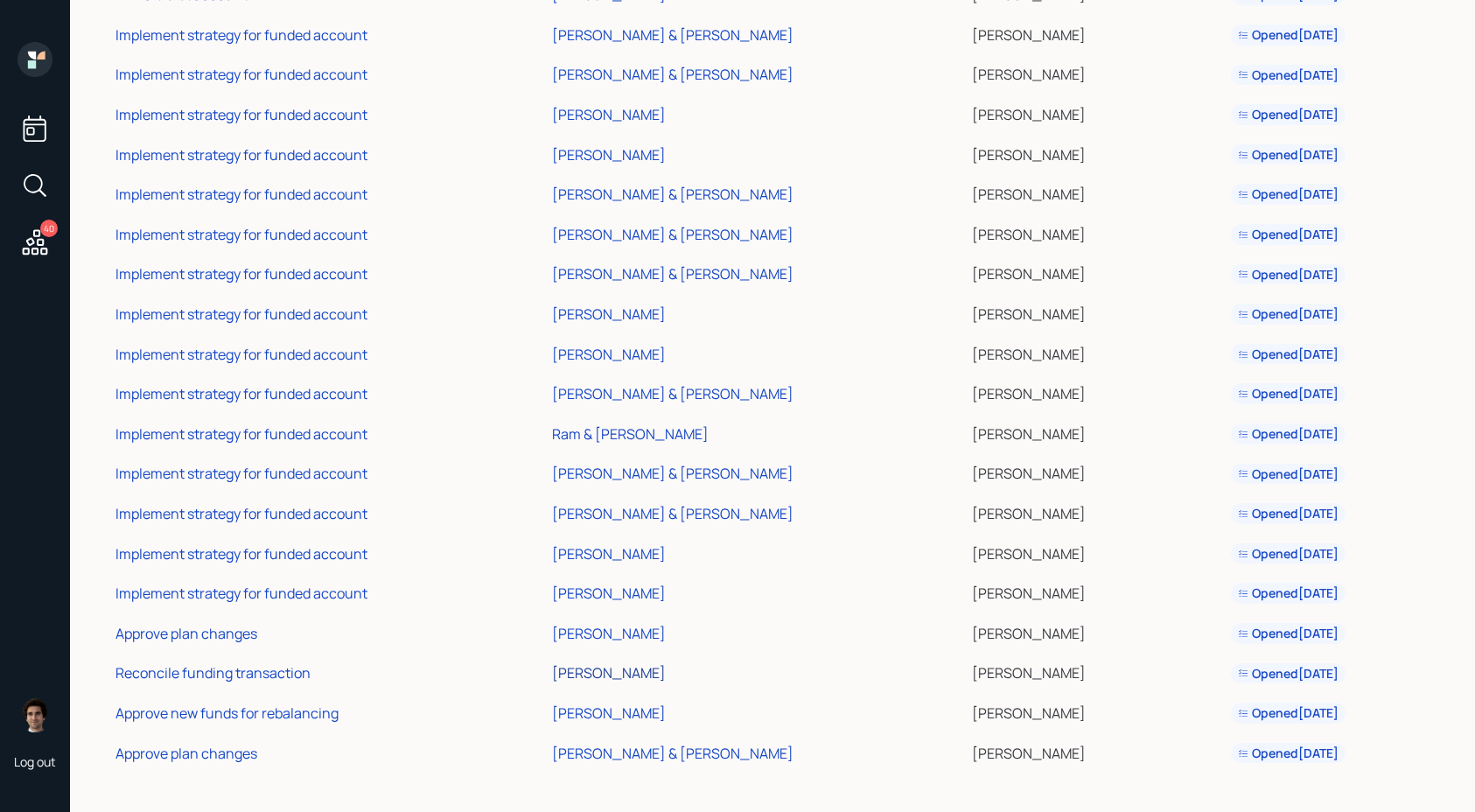
click at [598, 671] on div "[PERSON_NAME]" at bounding box center [610, 673] width 114 height 19
